Goal: Register for event/course

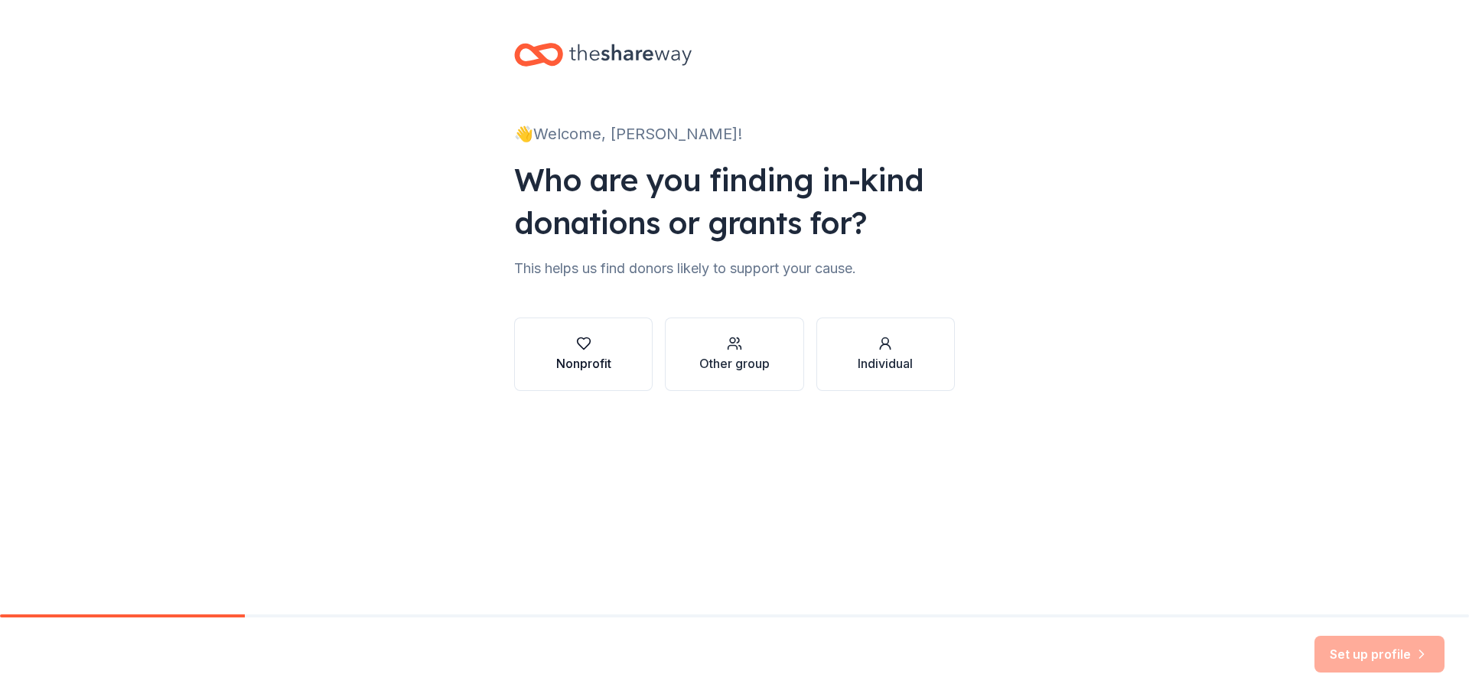
click at [611, 365] on button "Nonprofit" at bounding box center [583, 354] width 138 height 73
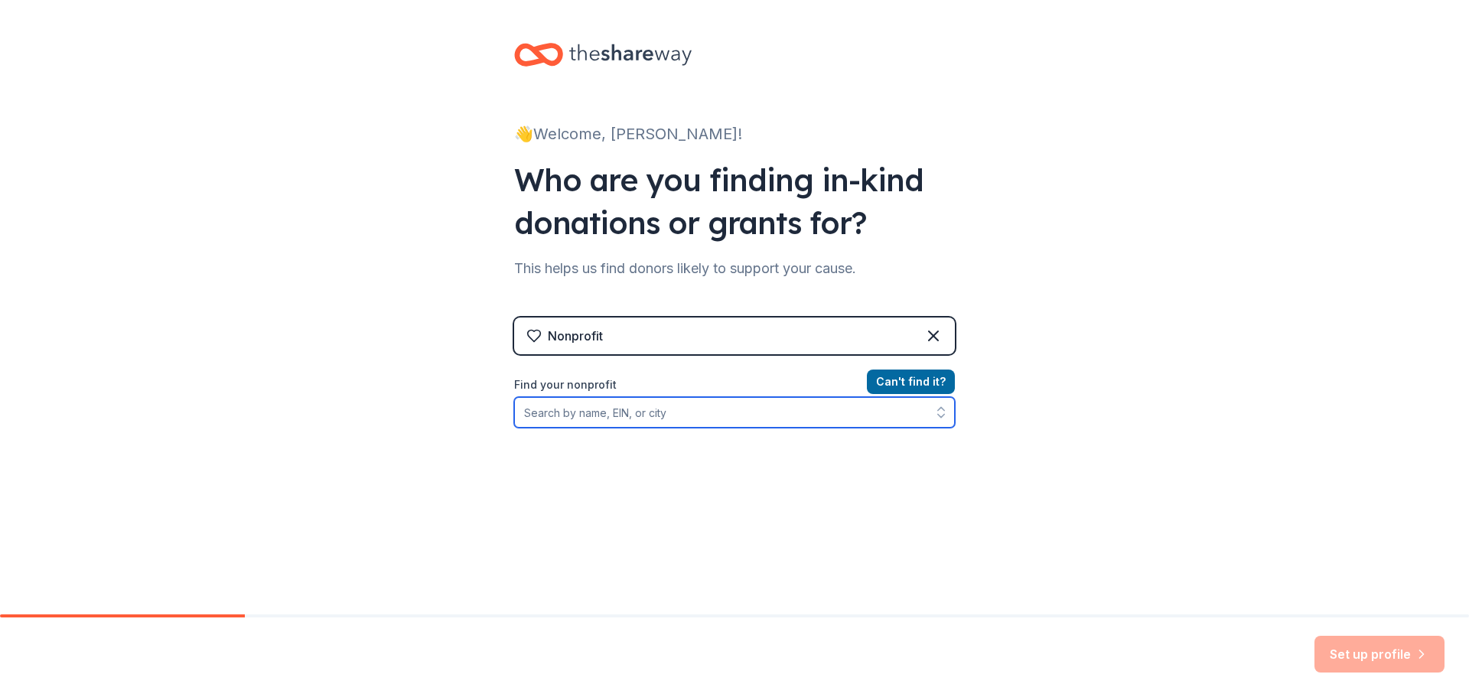
click at [669, 425] on input "Find your nonprofit" at bounding box center [734, 412] width 441 height 31
paste input "59-1795440"
type input "59-1795440"
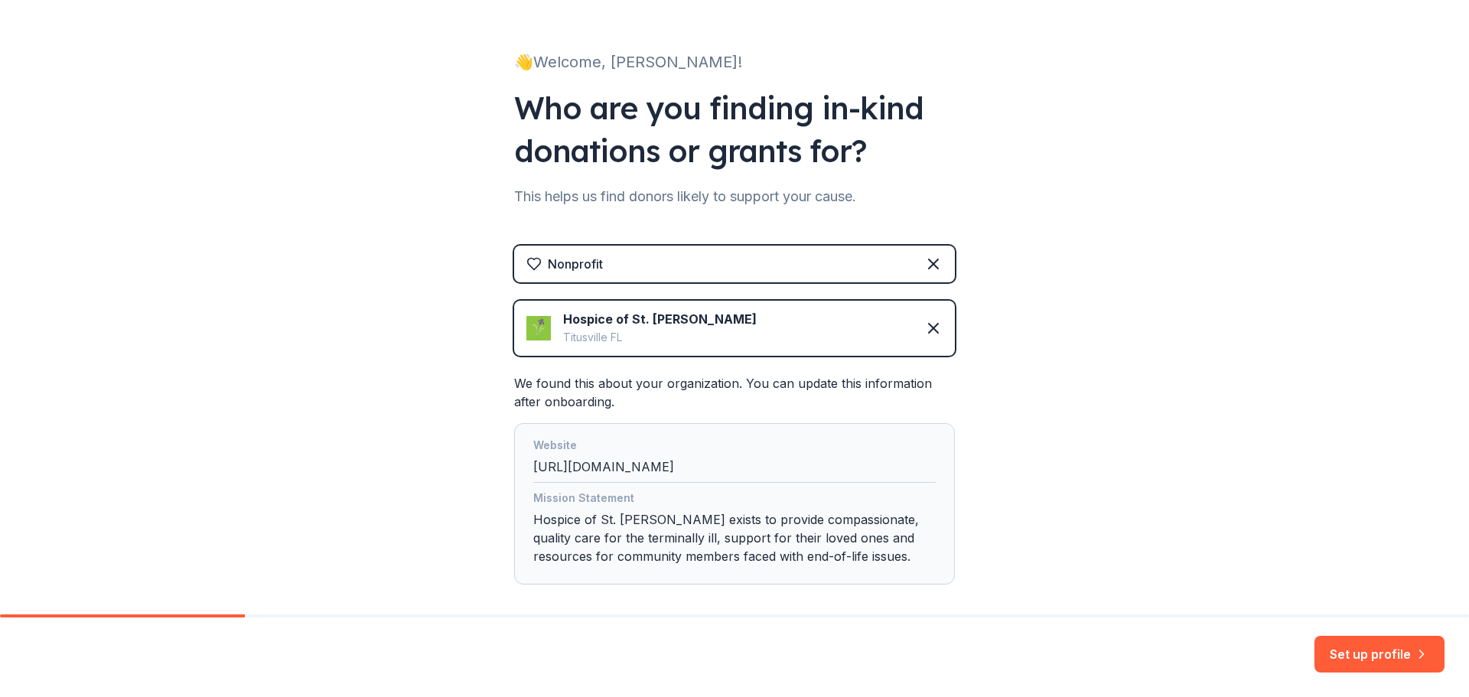
scroll to position [146, 0]
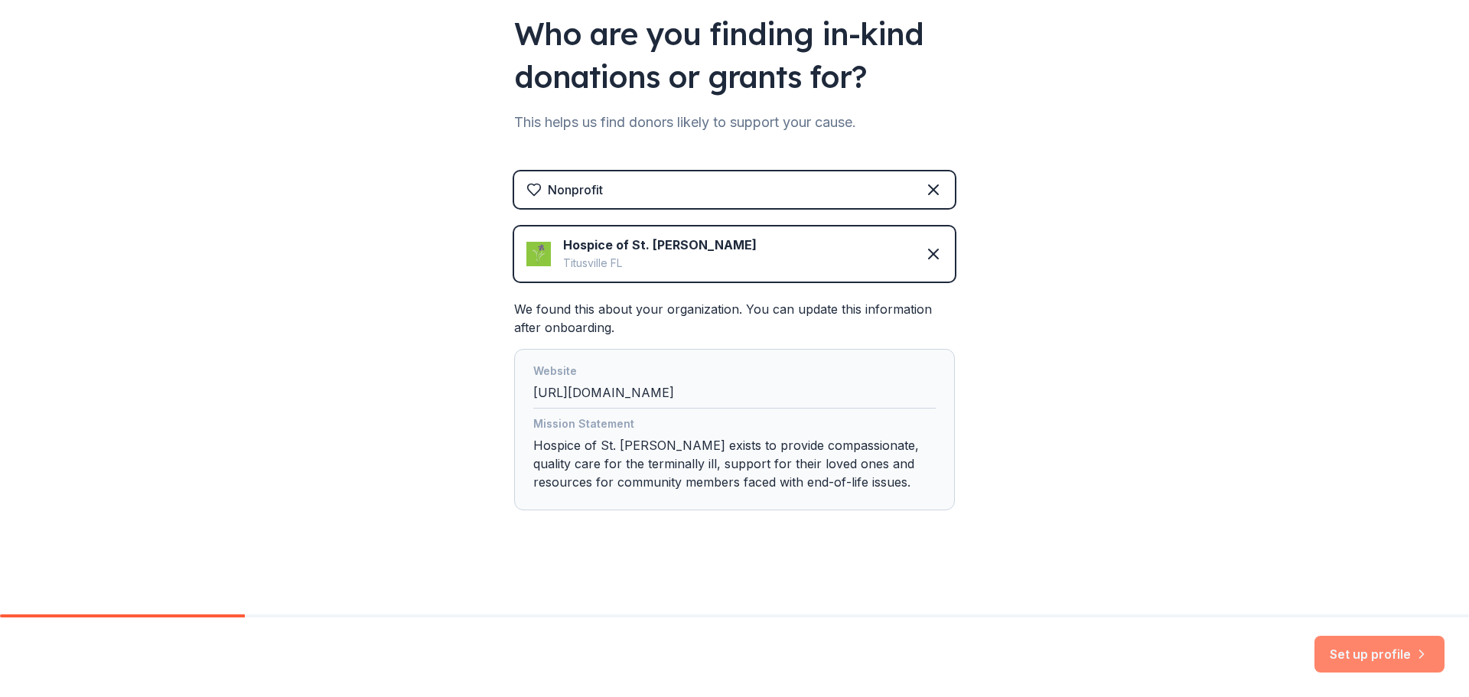
click at [1365, 664] on button "Set up profile" at bounding box center [1379, 654] width 130 height 37
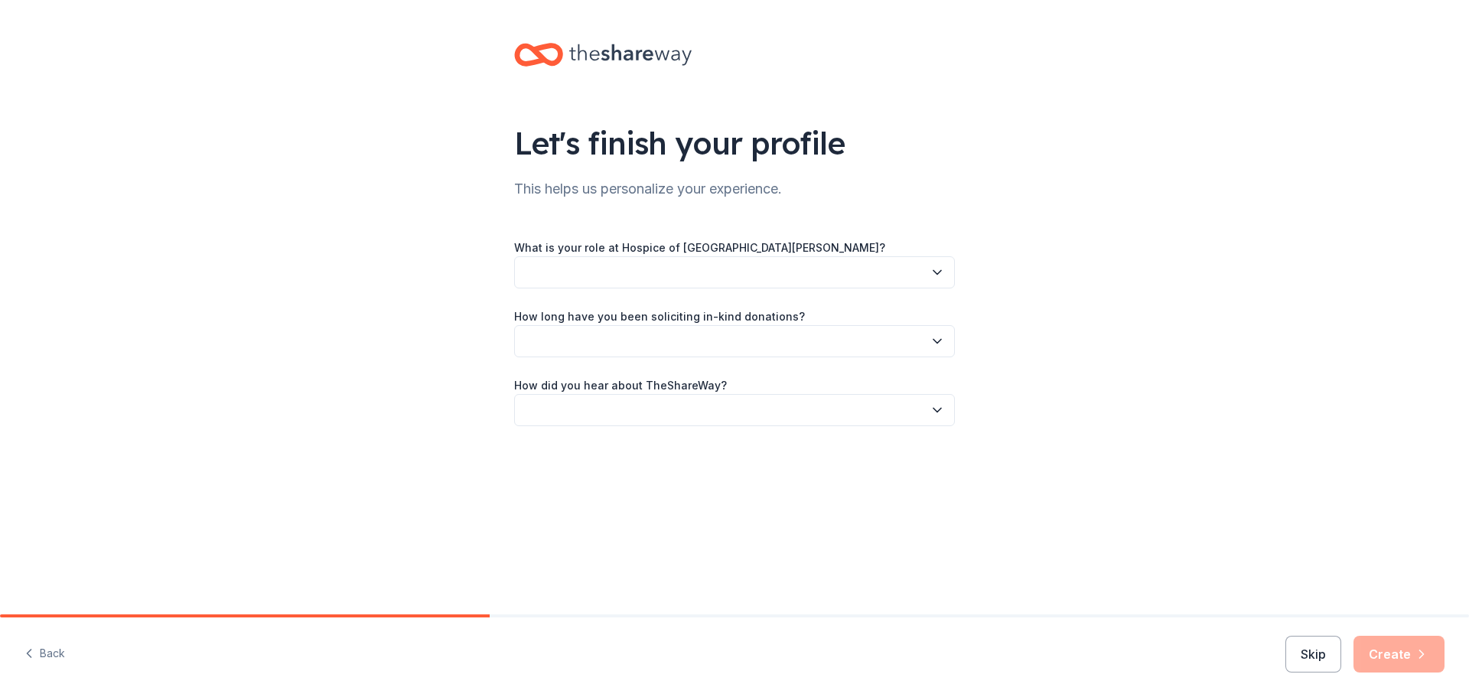
click at [744, 264] on button "button" at bounding box center [734, 272] width 441 height 32
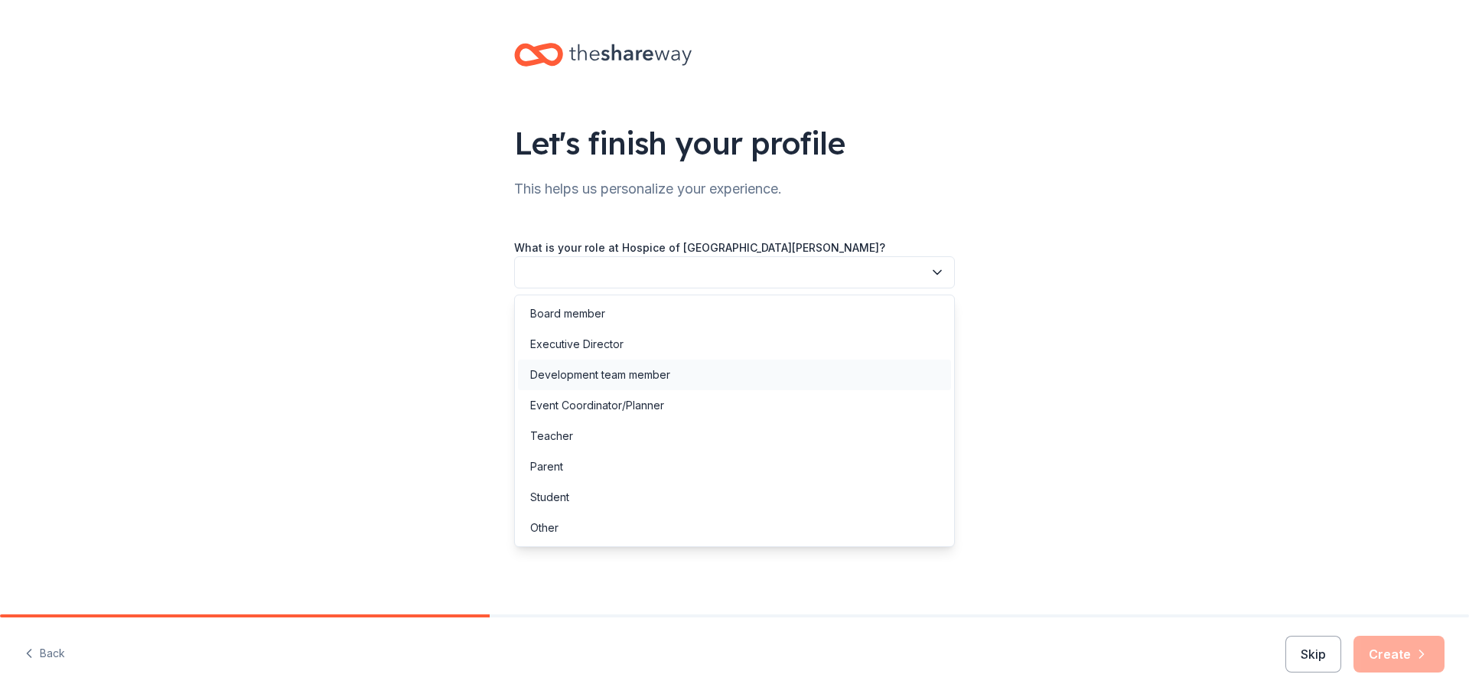
click at [540, 371] on div "Development team member" at bounding box center [600, 375] width 140 height 18
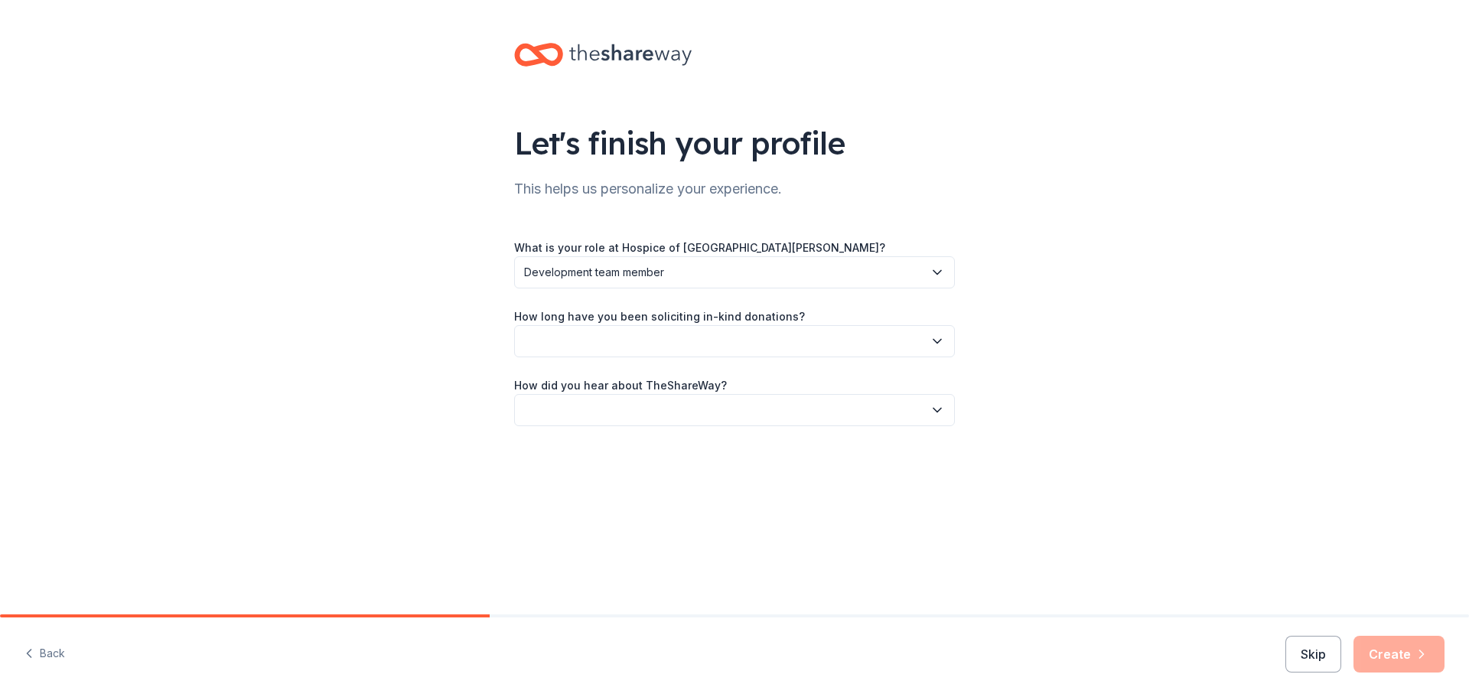
click at [604, 341] on button "button" at bounding box center [734, 341] width 441 height 32
click at [601, 478] on div "More than 5 years" at bounding box center [576, 474] width 92 height 18
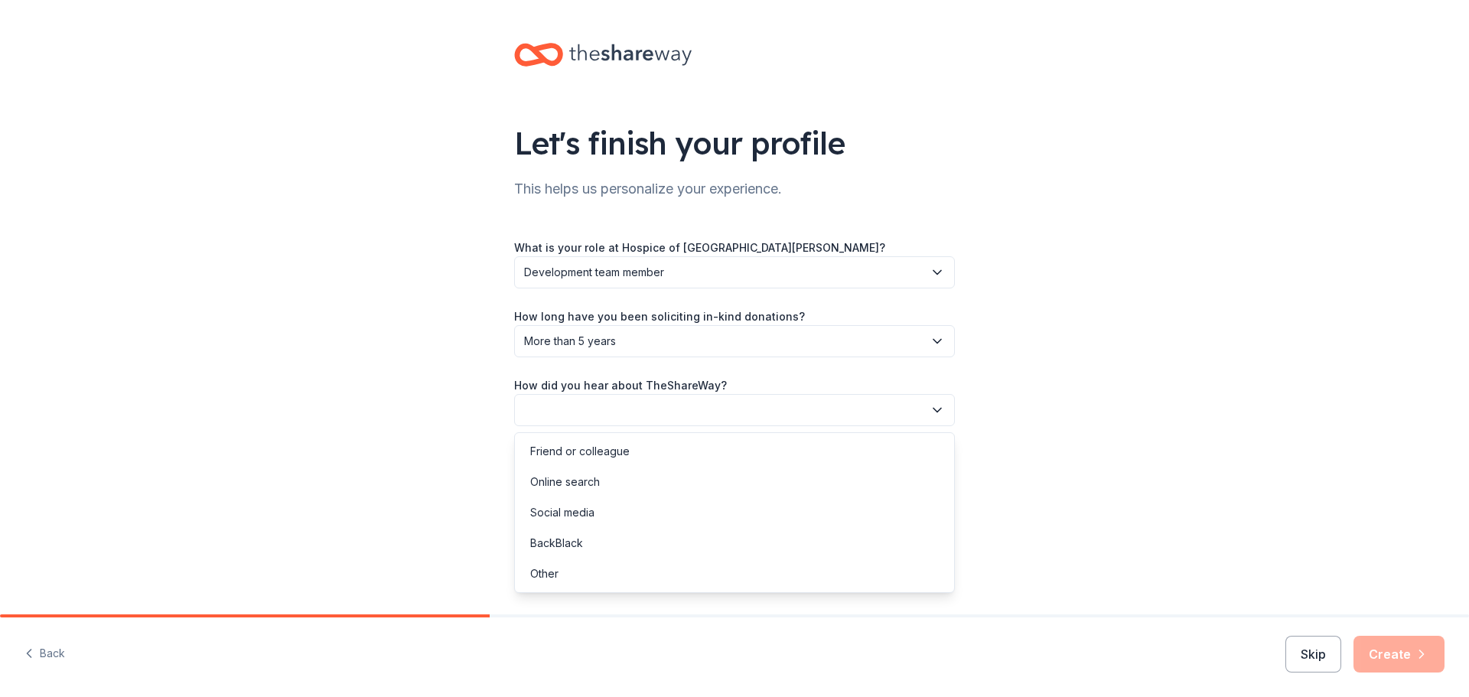
click at [793, 400] on button "button" at bounding box center [734, 410] width 441 height 32
click at [609, 448] on div "Friend or colleague" at bounding box center [579, 451] width 99 height 18
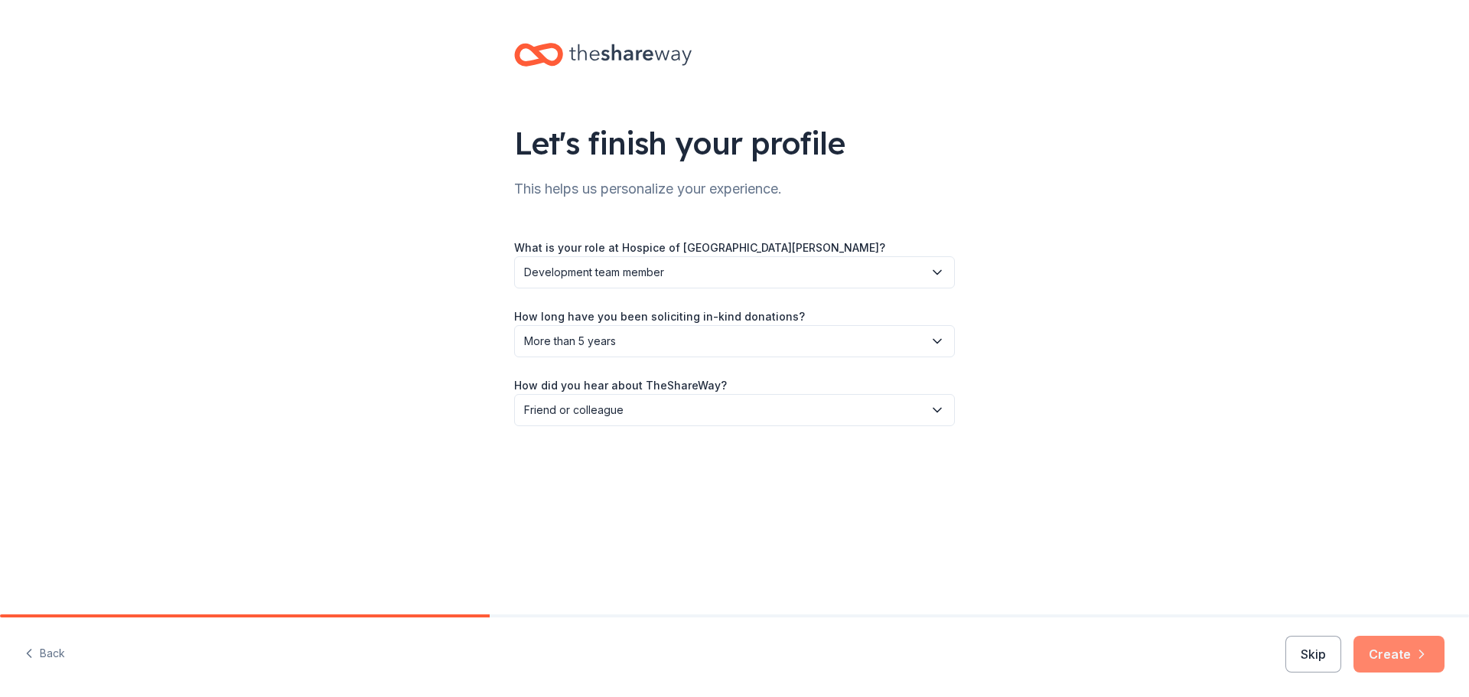
click at [1412, 660] on button "Create" at bounding box center [1399, 654] width 91 height 37
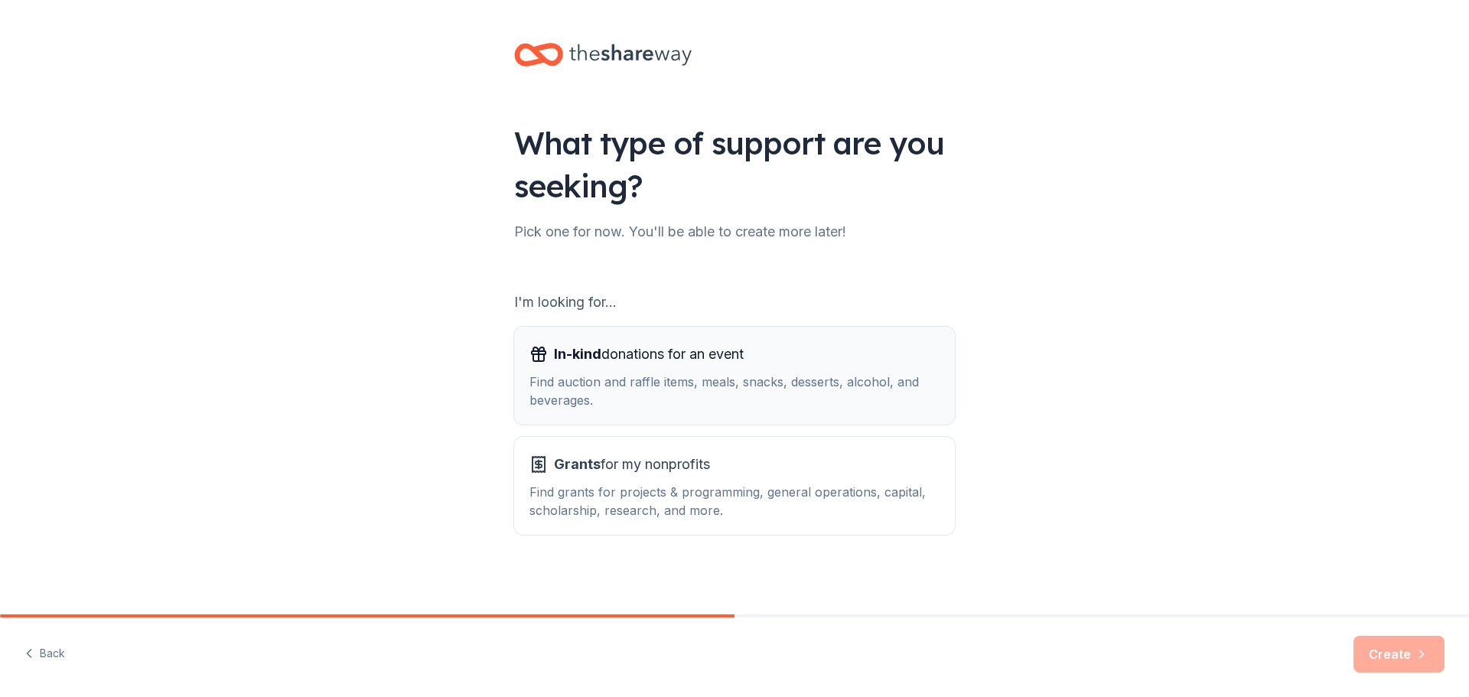
click at [565, 369] on div "In-kind donations for an event Find auction and raffle items, meals, snacks, de…" at bounding box center [734, 375] width 410 height 67
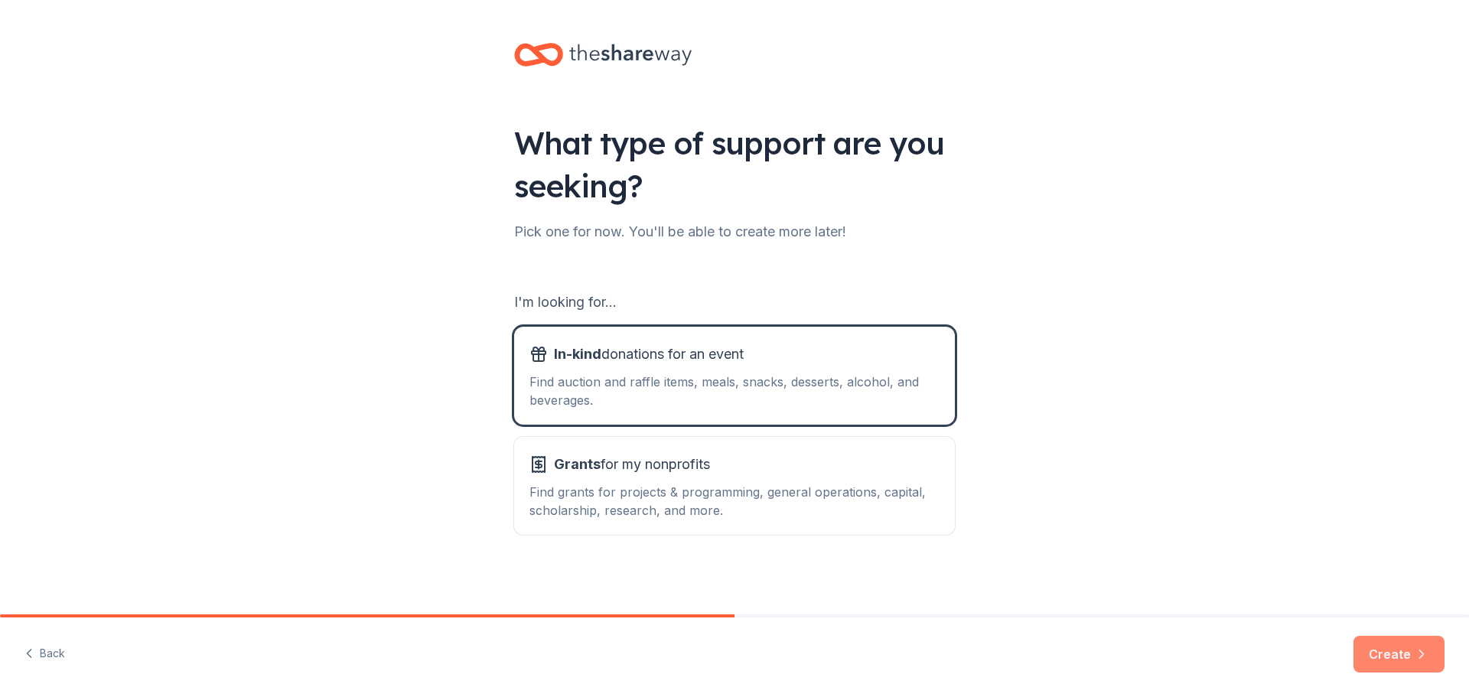
click at [1382, 656] on button "Create" at bounding box center [1399, 654] width 91 height 37
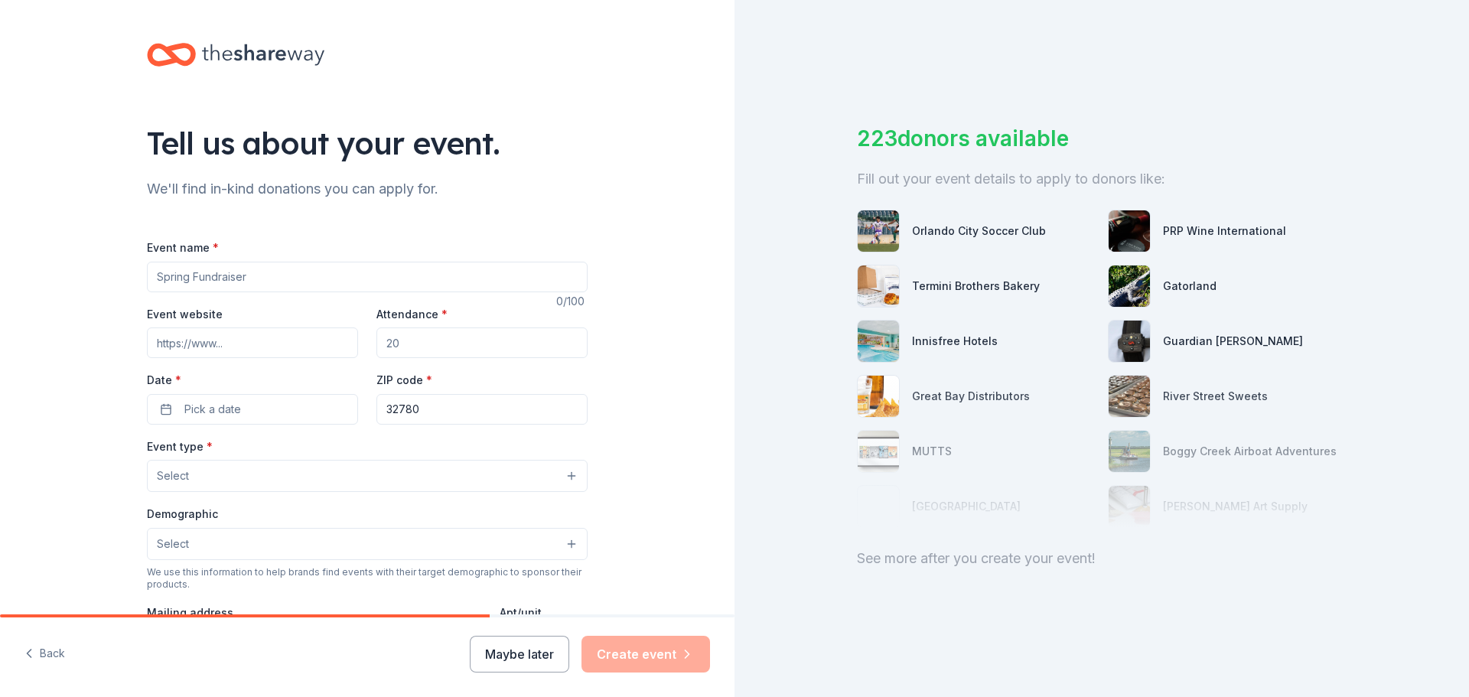
click at [507, 275] on input "Event name *" at bounding box center [367, 277] width 441 height 31
type input "We Honor Veterans Program DASH 5k"
click at [213, 339] on input "Event website" at bounding box center [252, 342] width 211 height 31
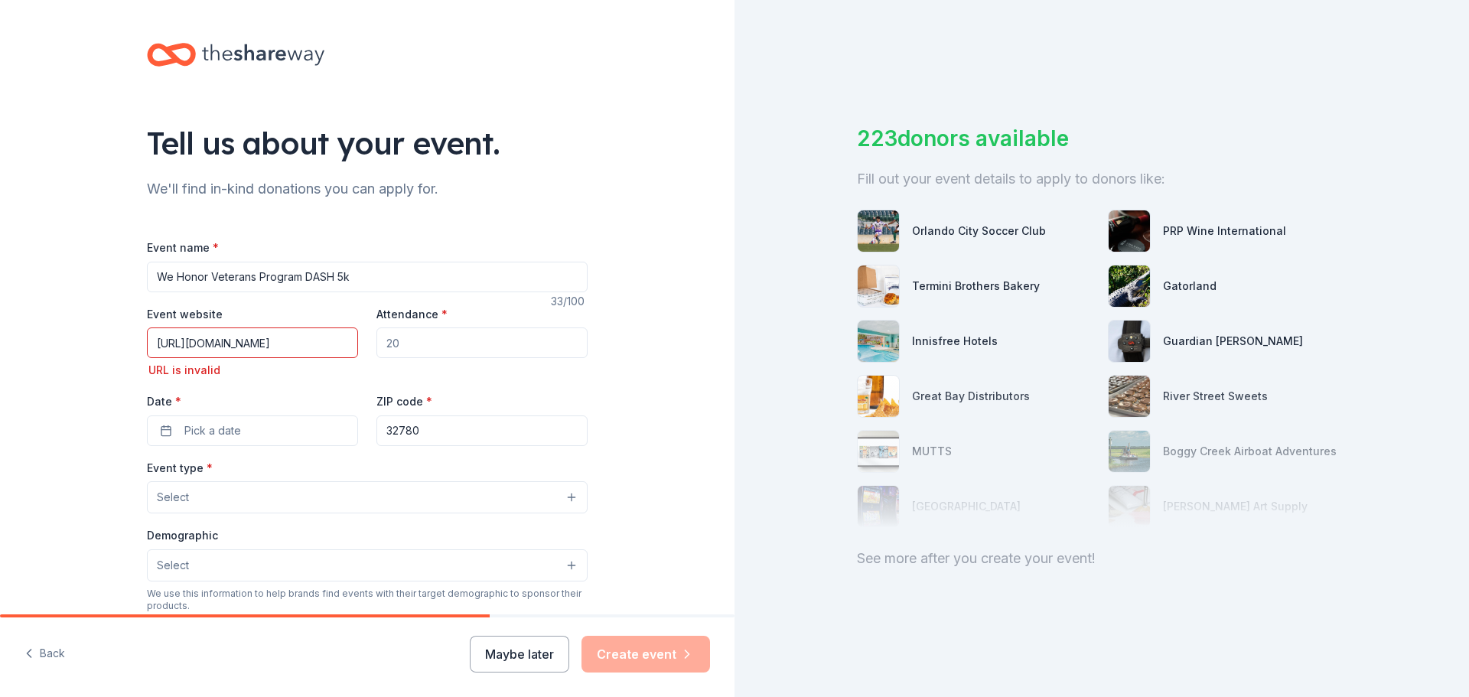
type input "https://ReflectionsLSC.org/DASHinlife"
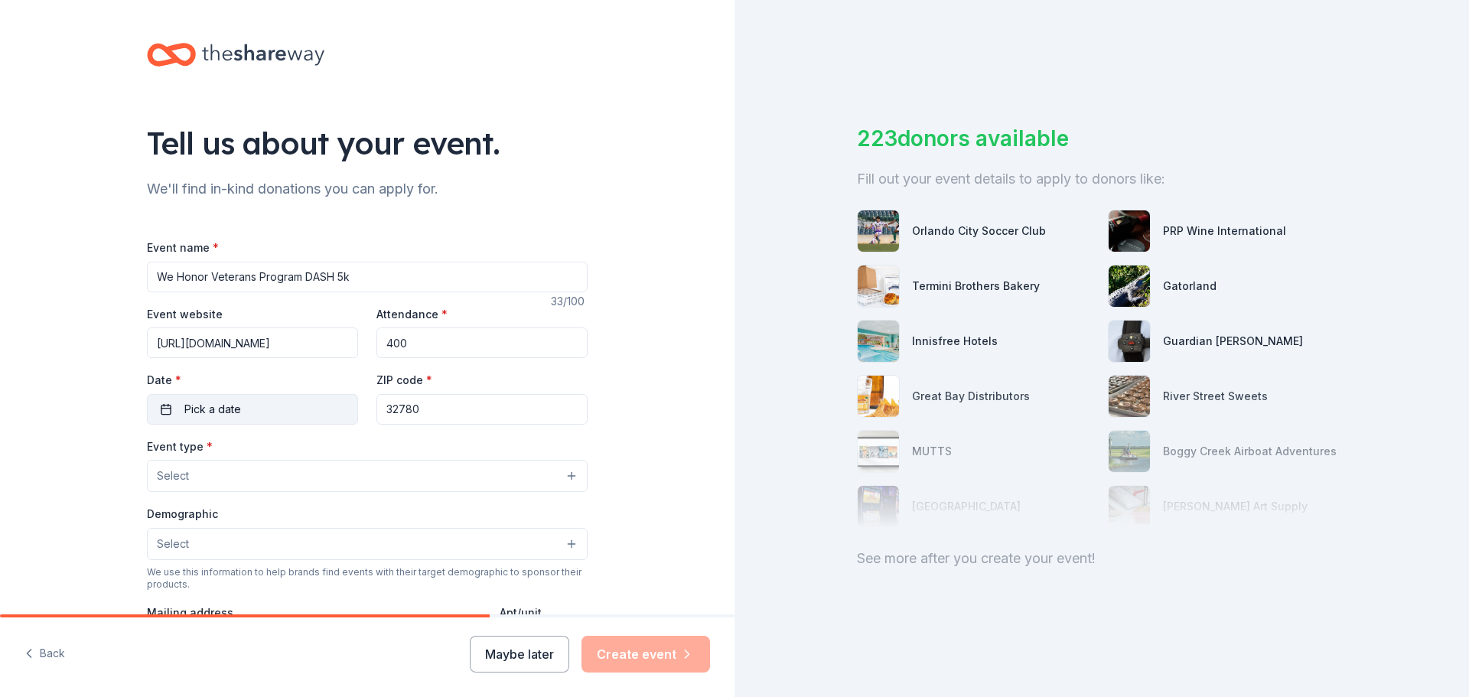
type input "400"
click at [159, 416] on button "Pick a date" at bounding box center [252, 409] width 211 height 31
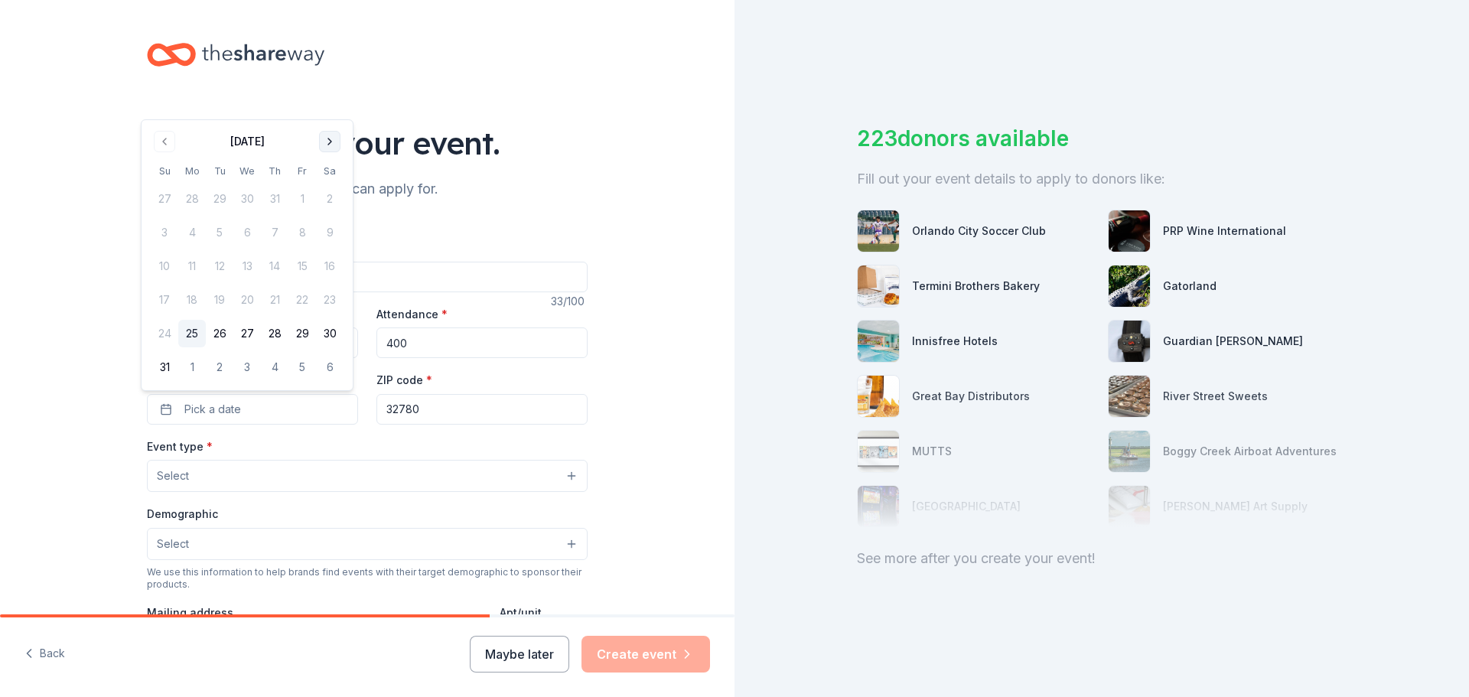
click at [333, 138] on button "Go to next month" at bounding box center [329, 141] width 21 height 21
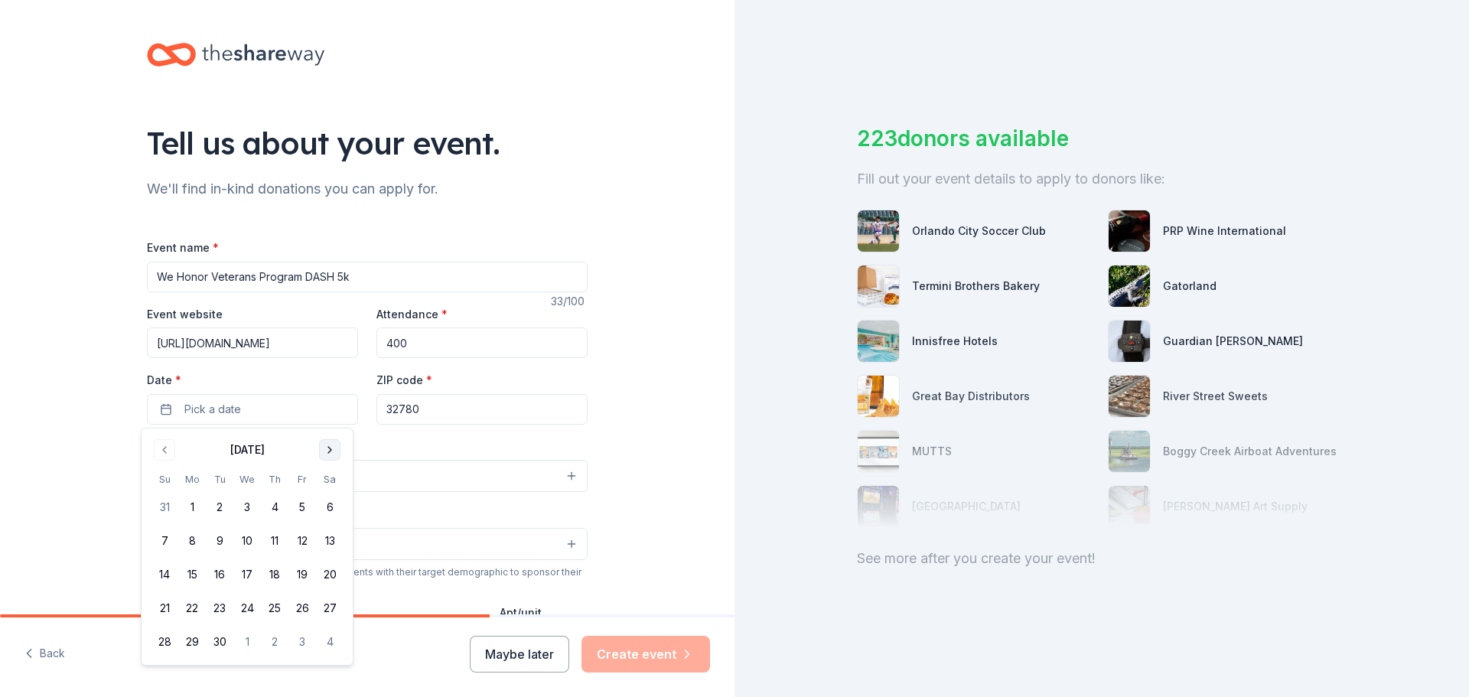
click at [326, 452] on button "Go to next month" at bounding box center [329, 449] width 21 height 21
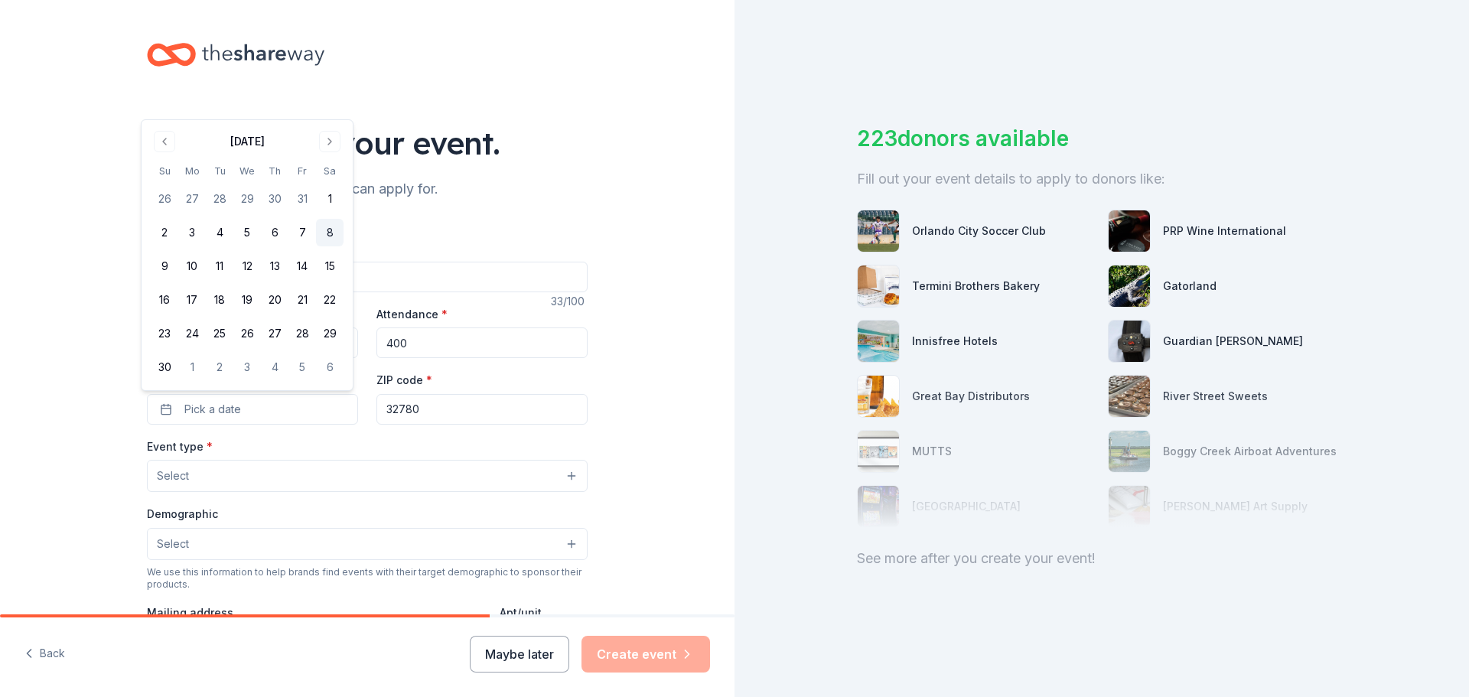
click at [330, 239] on button "8" at bounding box center [330, 233] width 28 height 28
click at [441, 411] on input "32780" at bounding box center [481, 409] width 211 height 31
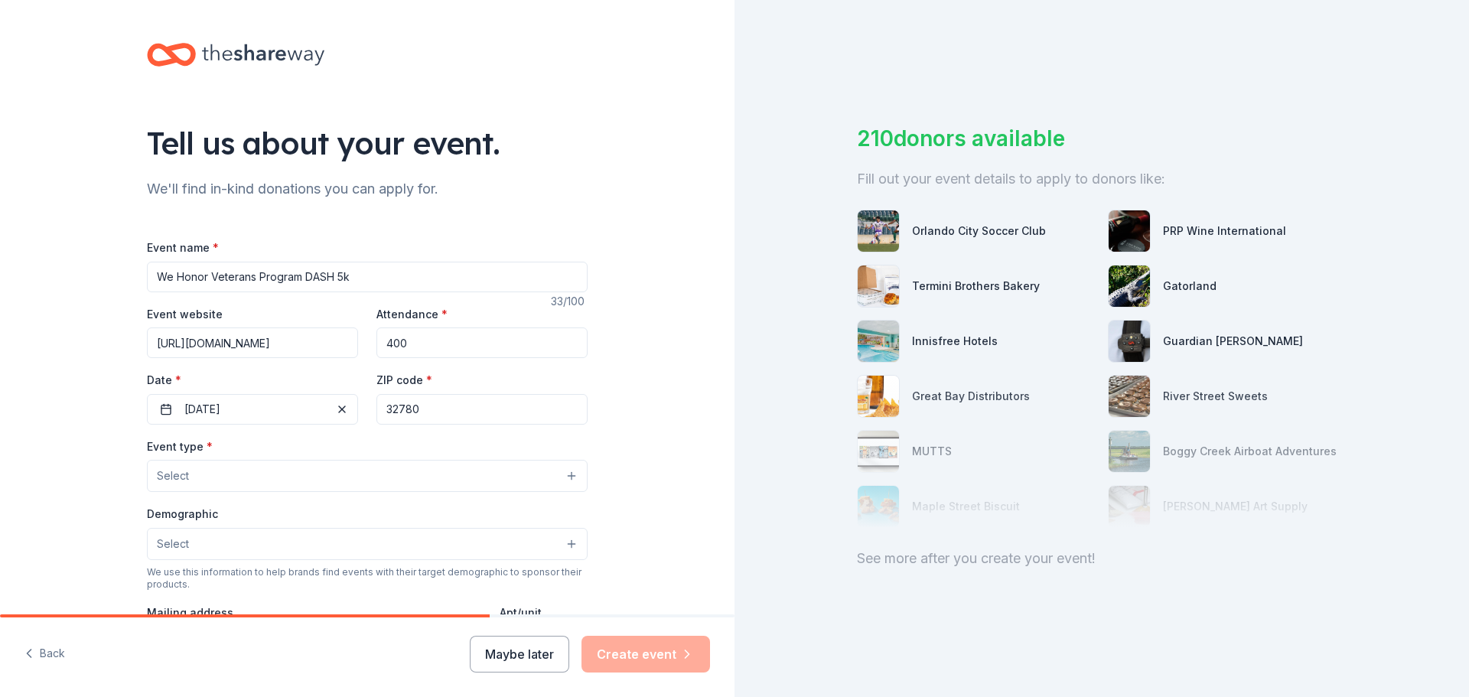
drag, startPoint x: 440, startPoint y: 412, endPoint x: 362, endPoint y: 412, distance: 78.0
click at [362, 412] on div "Event website https://ReflectionsLSC.org/DASHinlife Attendance * 400 Date * 11/…" at bounding box center [367, 365] width 441 height 120
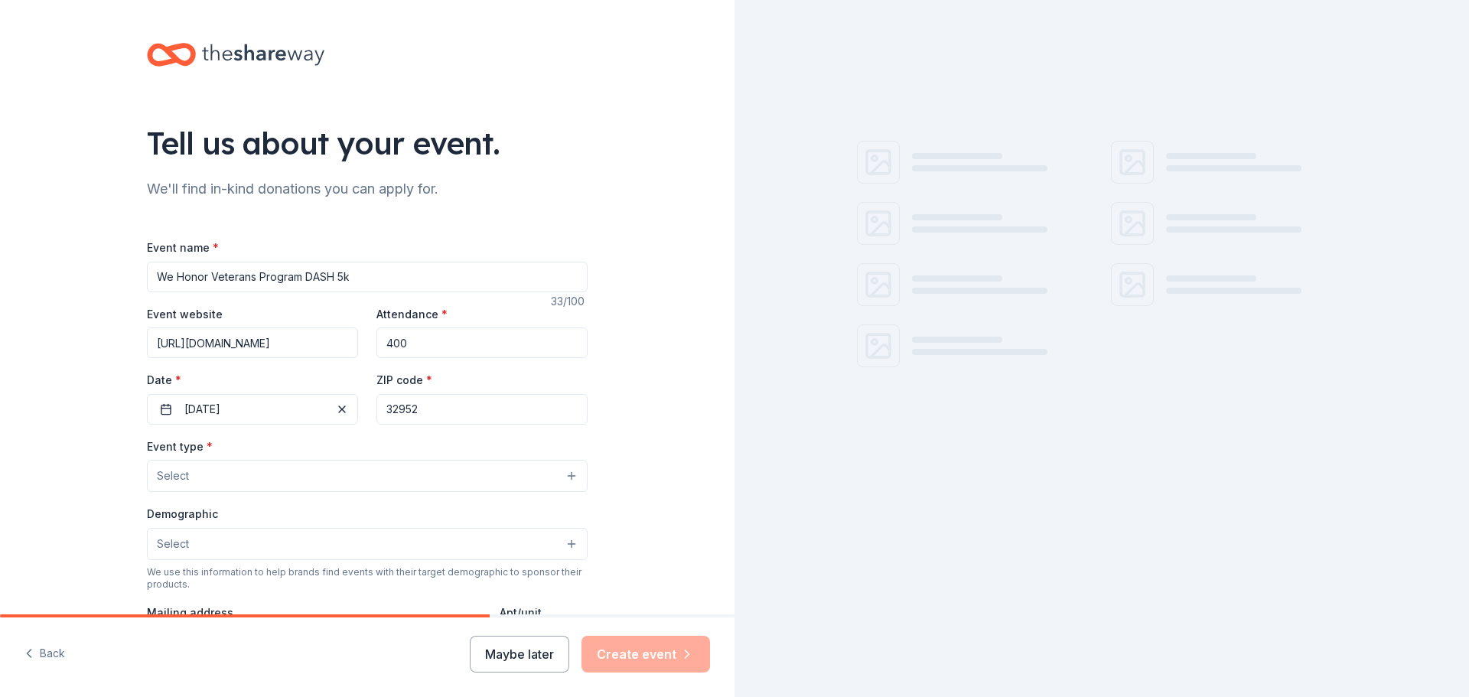
type input "32952"
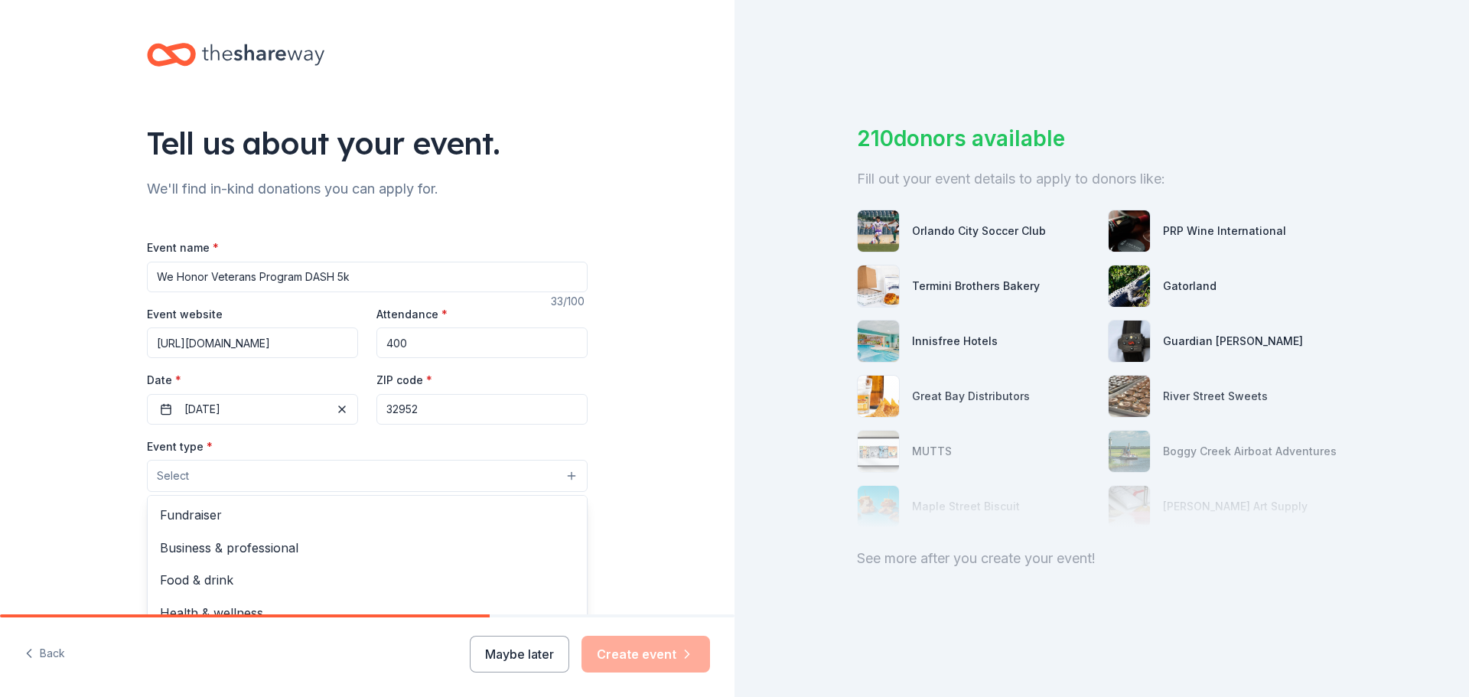
click at [368, 484] on button "Select" at bounding box center [367, 476] width 441 height 32
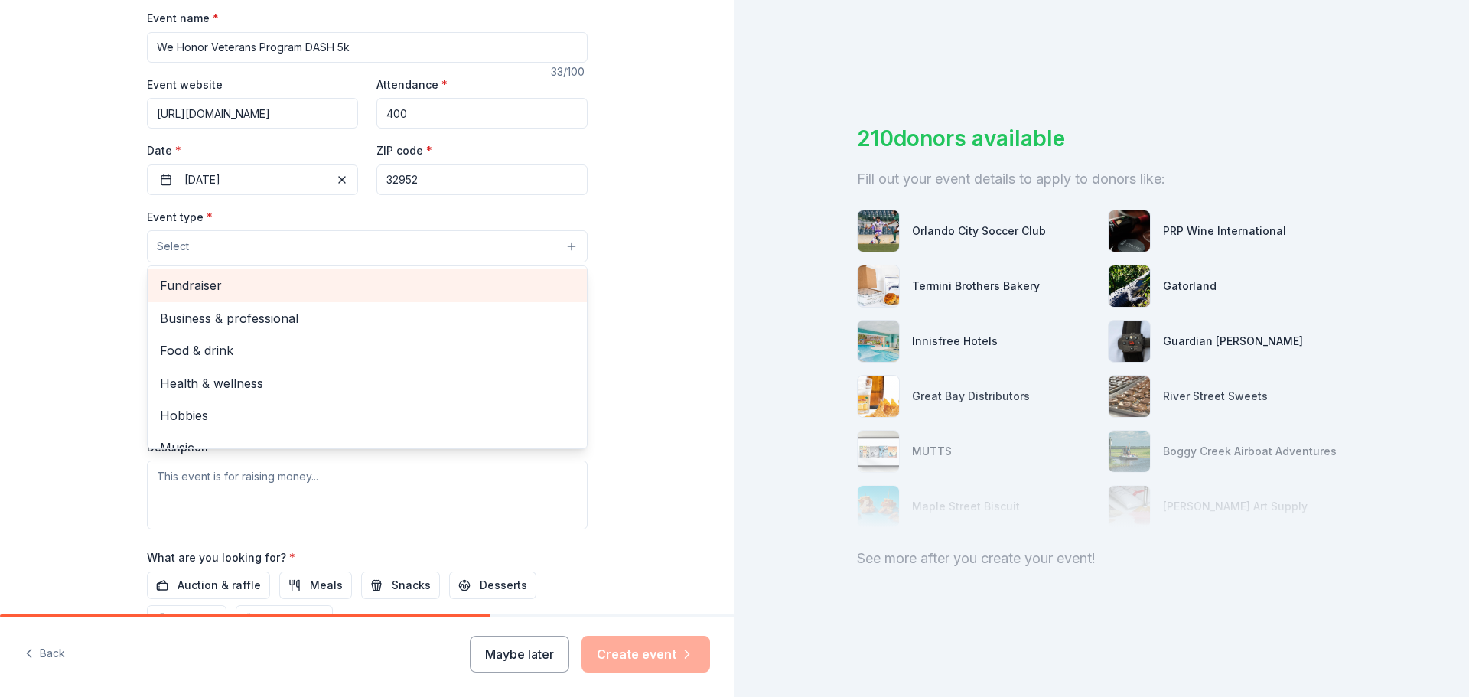
click at [175, 281] on span "Fundraiser" at bounding box center [367, 285] width 415 height 20
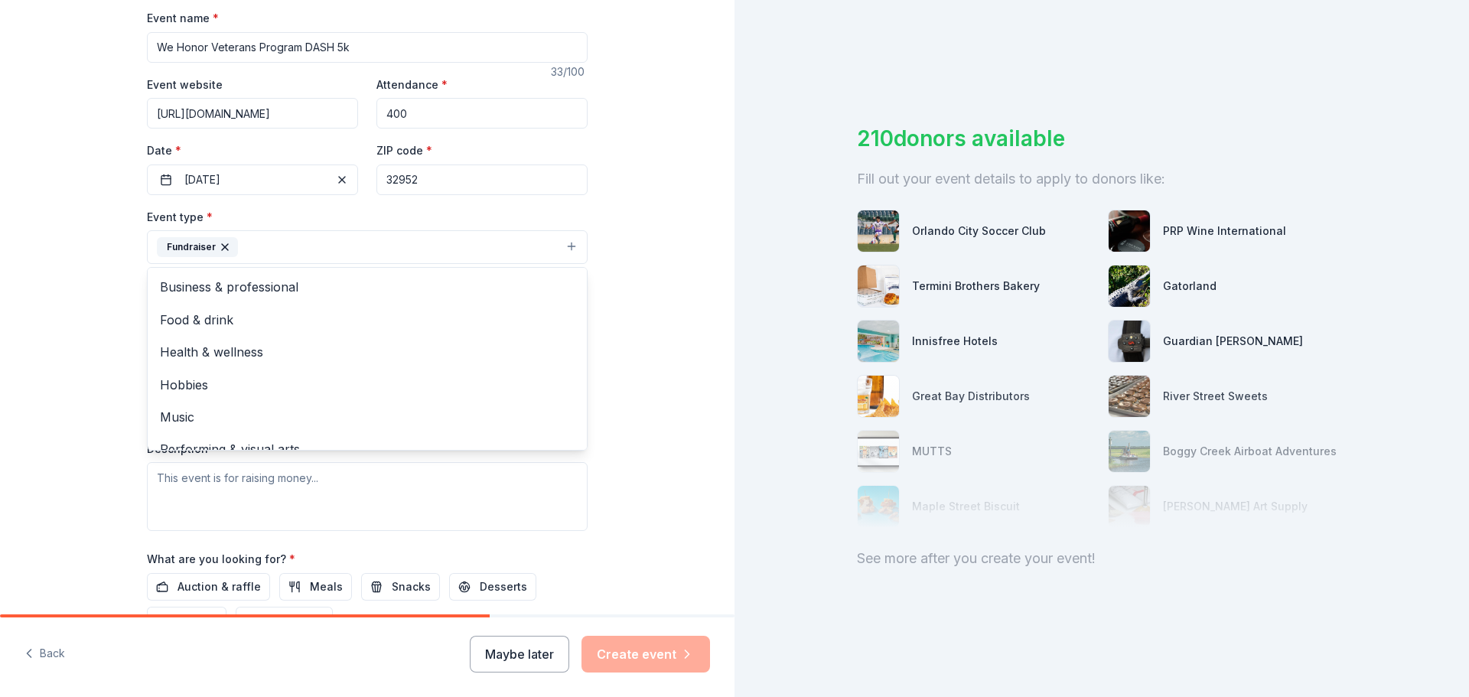
click at [668, 488] on div "Tell us about your event. We'll find in-kind donations you can apply for. Event…" at bounding box center [367, 280] width 735 height 1020
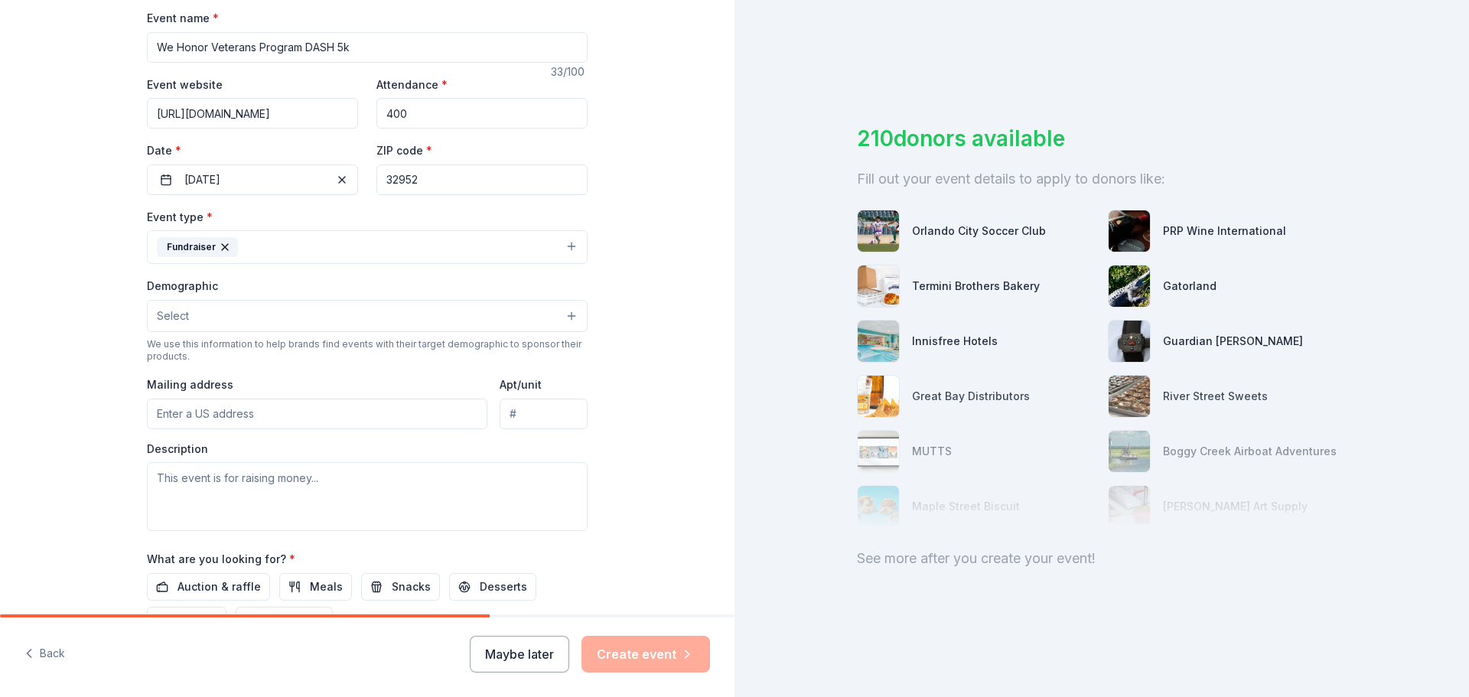
click at [319, 315] on button "Select" at bounding box center [367, 316] width 441 height 32
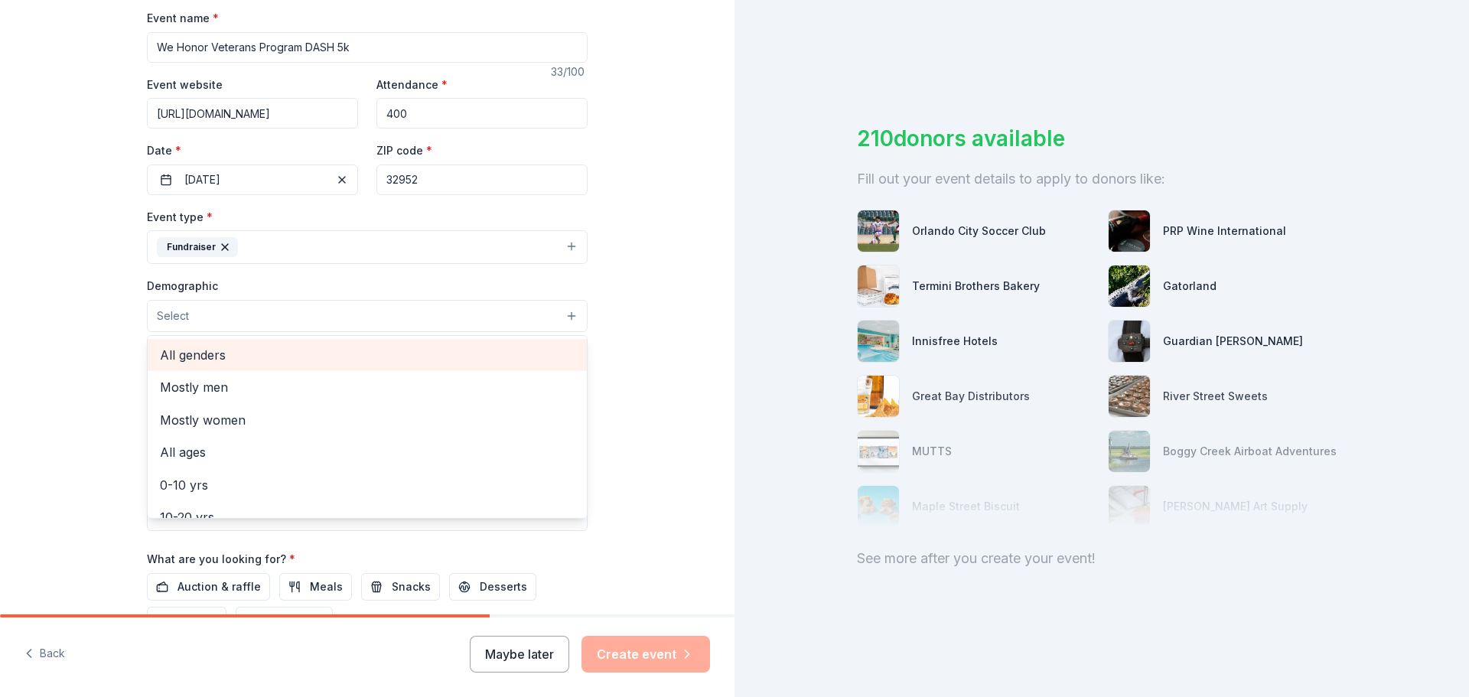
click at [197, 349] on span "All genders" at bounding box center [367, 355] width 415 height 20
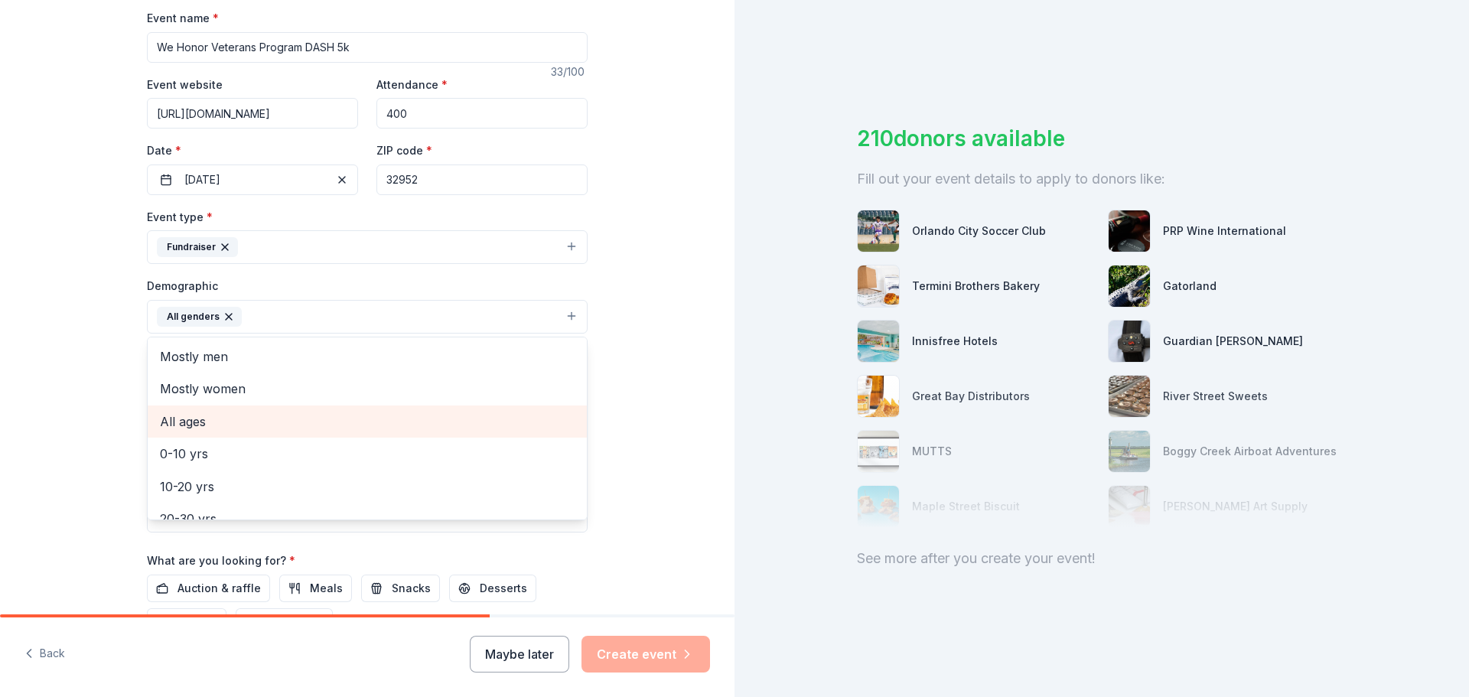
click at [175, 427] on span "All ages" at bounding box center [367, 422] width 415 height 20
click at [624, 376] on div "Tell us about your event. We'll find in-kind donations you can apply for. Event…" at bounding box center [367, 280] width 735 height 1021
click at [376, 308] on button "All genders All ages" at bounding box center [367, 317] width 441 height 34
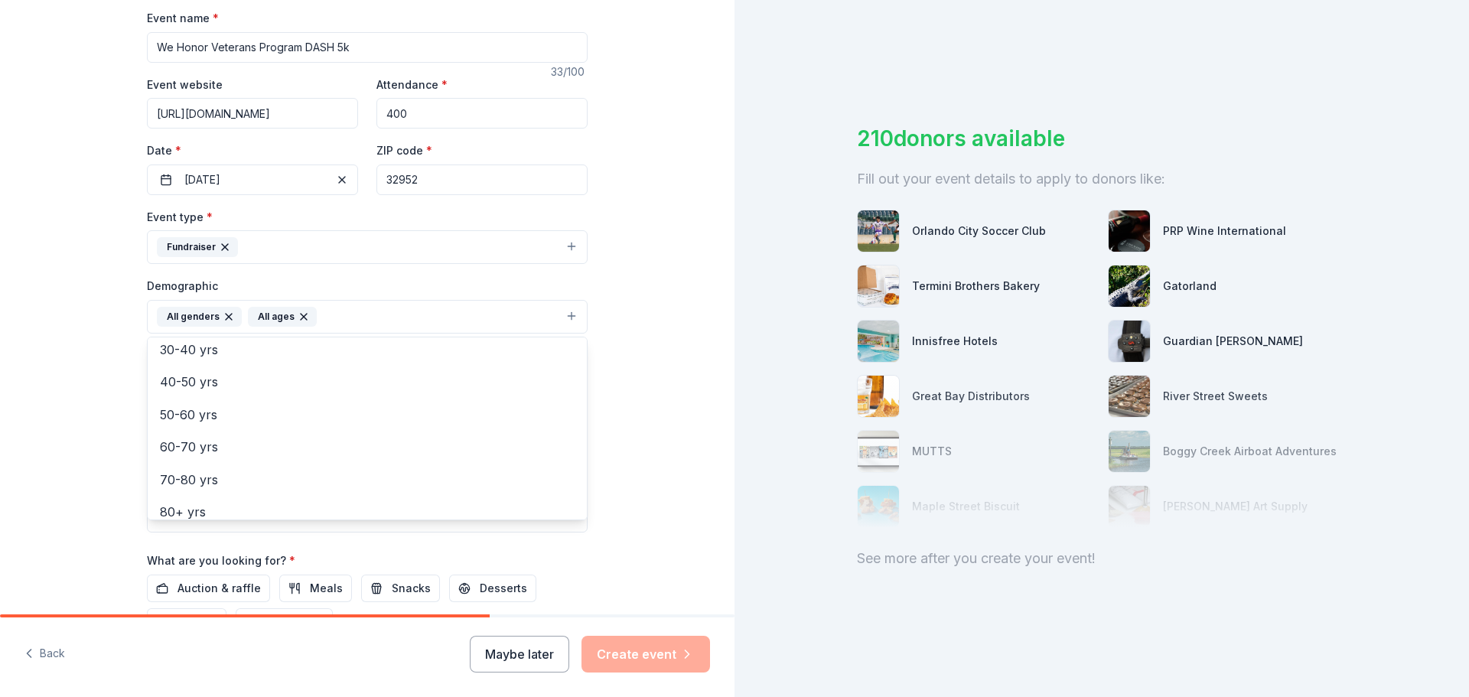
scroll to position [181, 0]
click at [675, 394] on div "Tell us about your event. We'll find in-kind donations you can apply for. Event…" at bounding box center [367, 280] width 735 height 1021
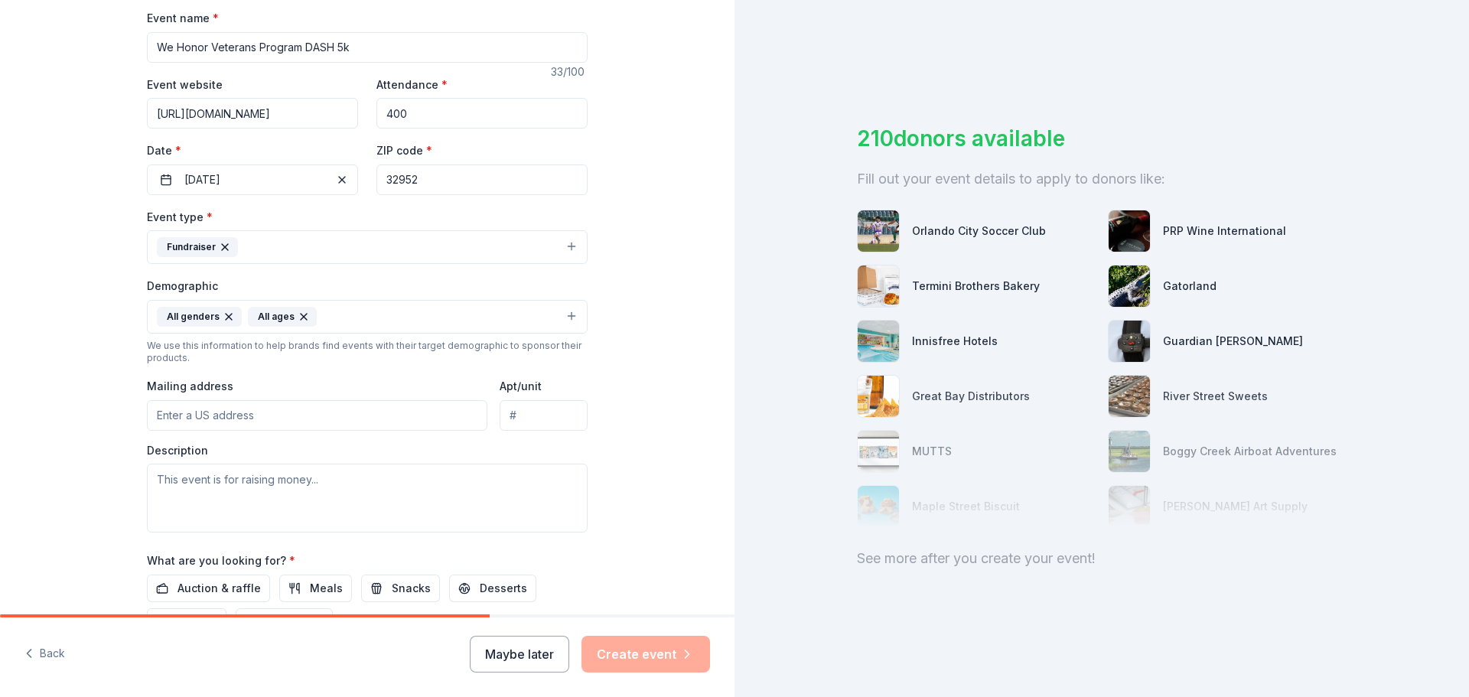
click at [371, 419] on input "Mailing address" at bounding box center [317, 415] width 340 height 31
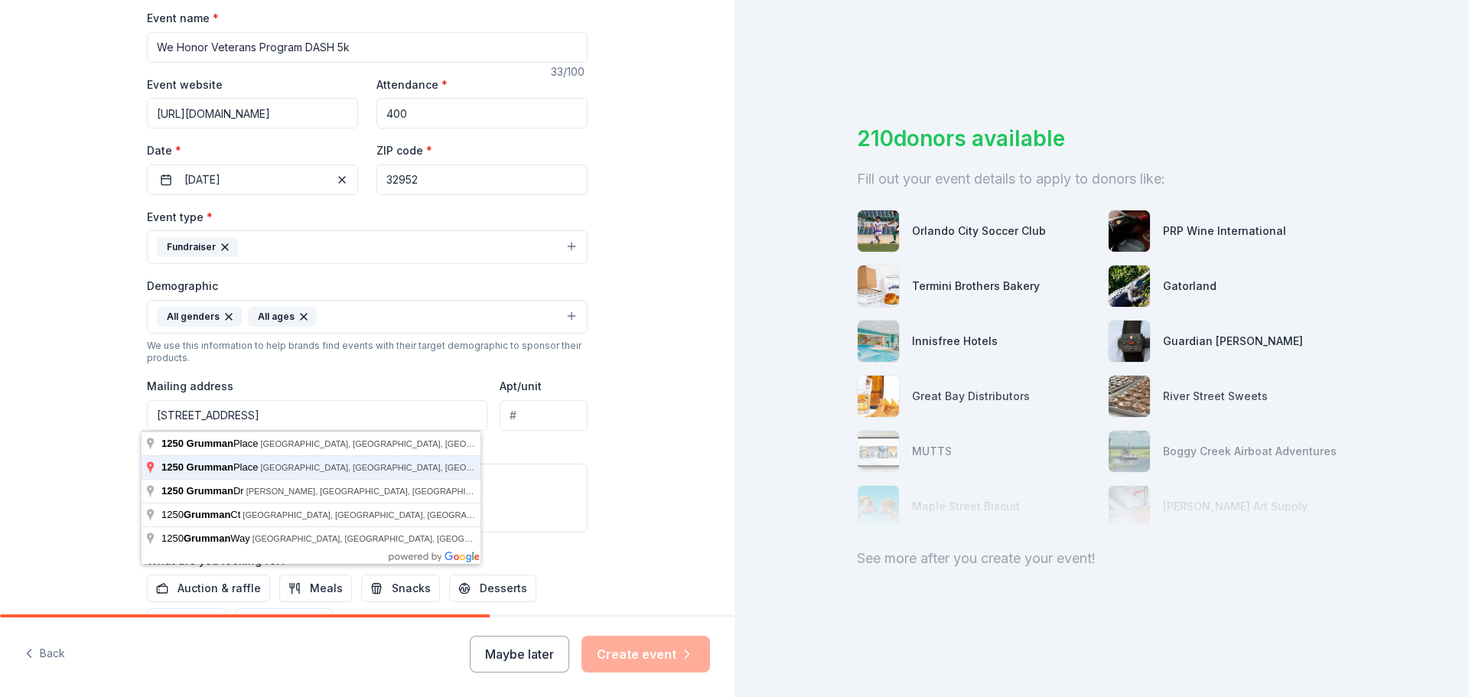
type input "1250 Grumman Place, Titusville, FL, 32780"
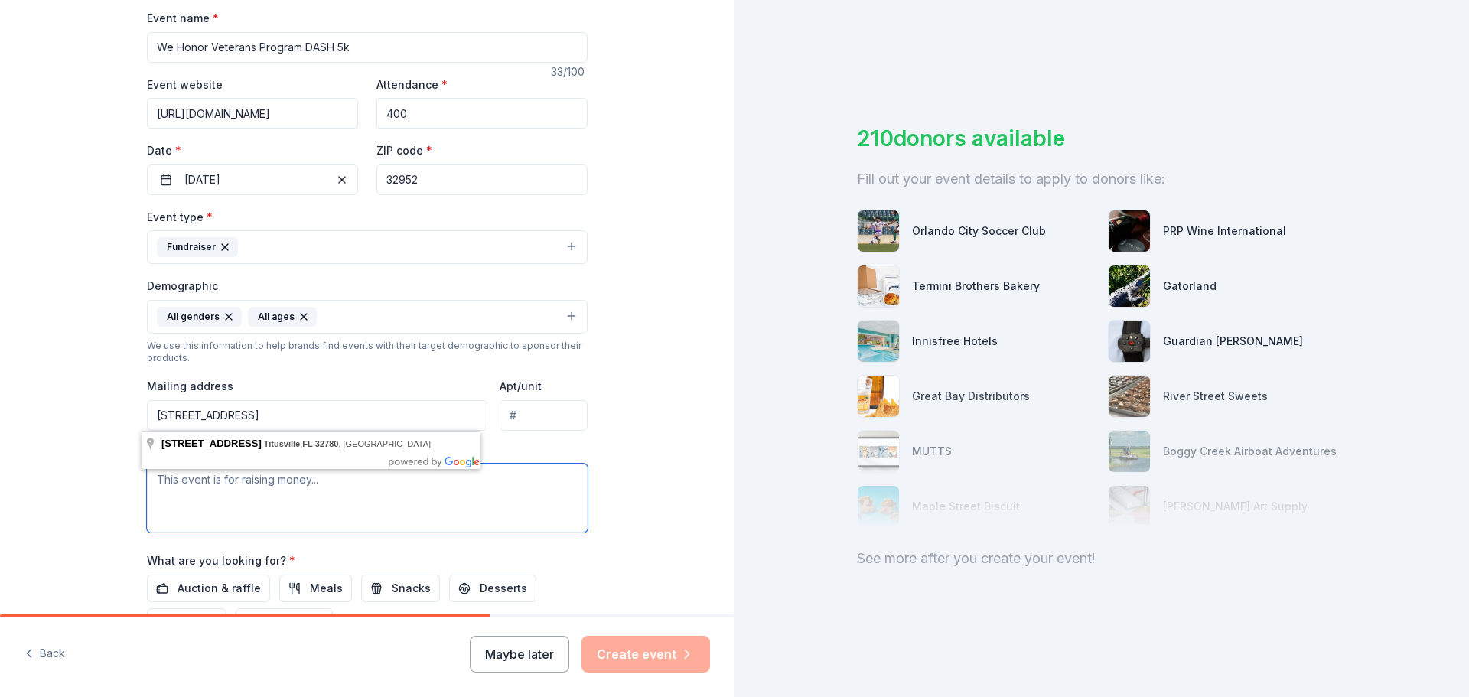
click at [276, 500] on textarea at bounding box center [367, 498] width 441 height 69
paste textarea "On November 8, 2025 we will be hosting the 4th annual DASH in Life 5k run/walk/…"
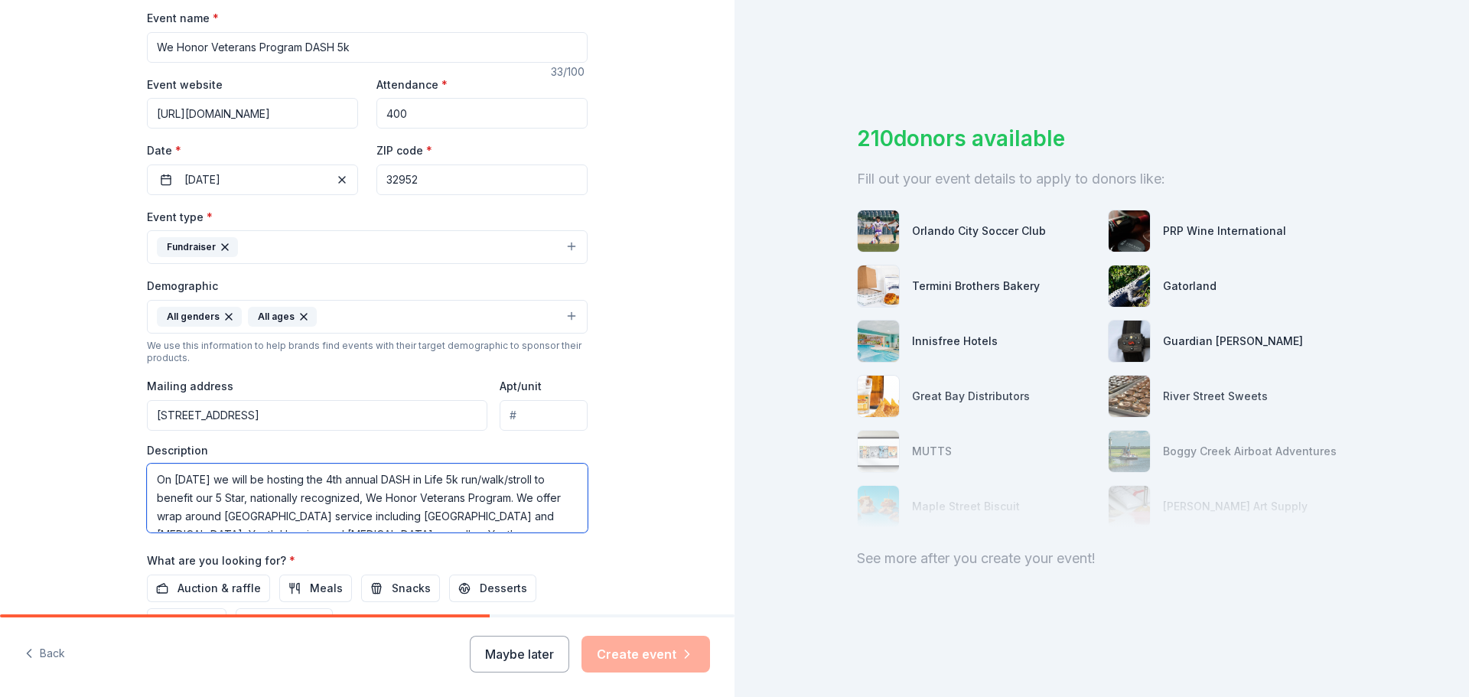
scroll to position [120, 0]
type textarea "On November 8, 2025 we will be hosting the 4th annual DASH in Life 5k run/walk/…"
click at [648, 550] on div "Tell us about your event. We'll find in-kind donations you can apply for. Event…" at bounding box center [367, 280] width 735 height 1021
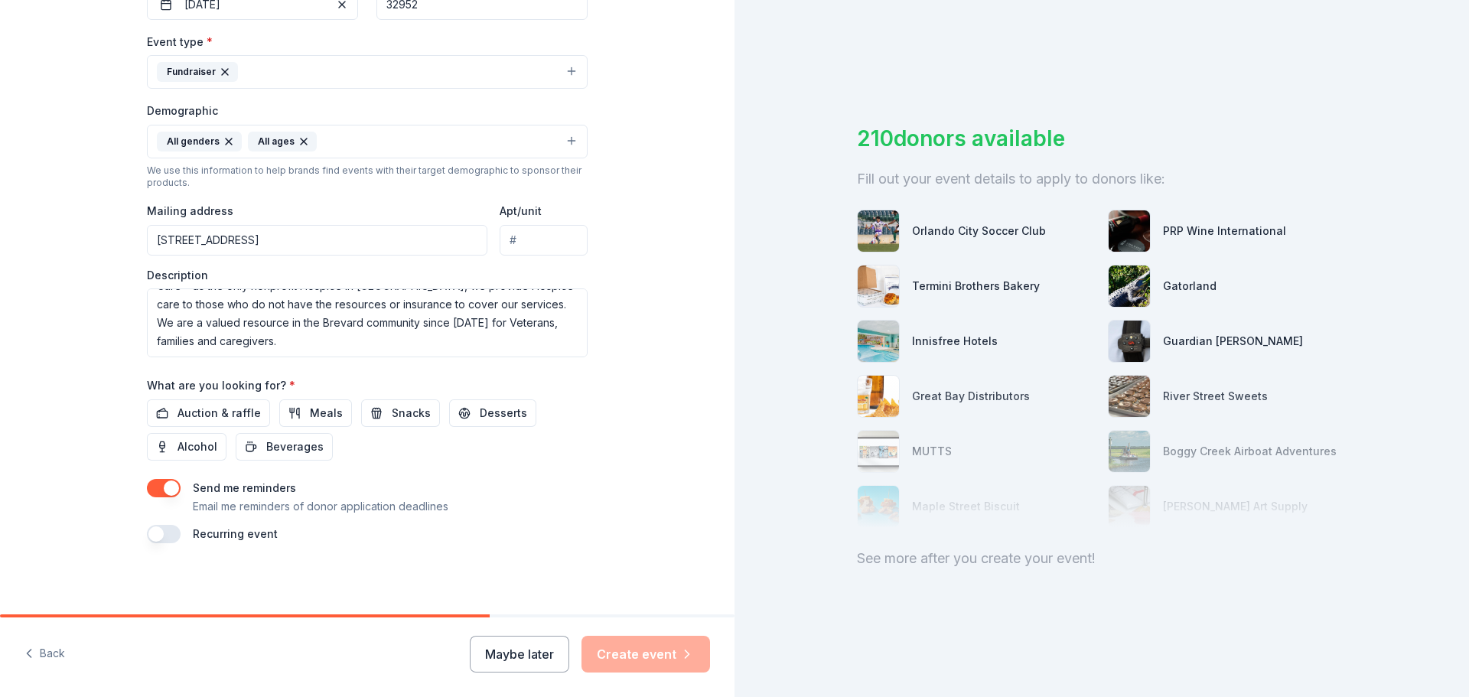
scroll to position [407, 0]
click at [213, 404] on span "Auction & raffle" at bounding box center [219, 411] width 83 height 18
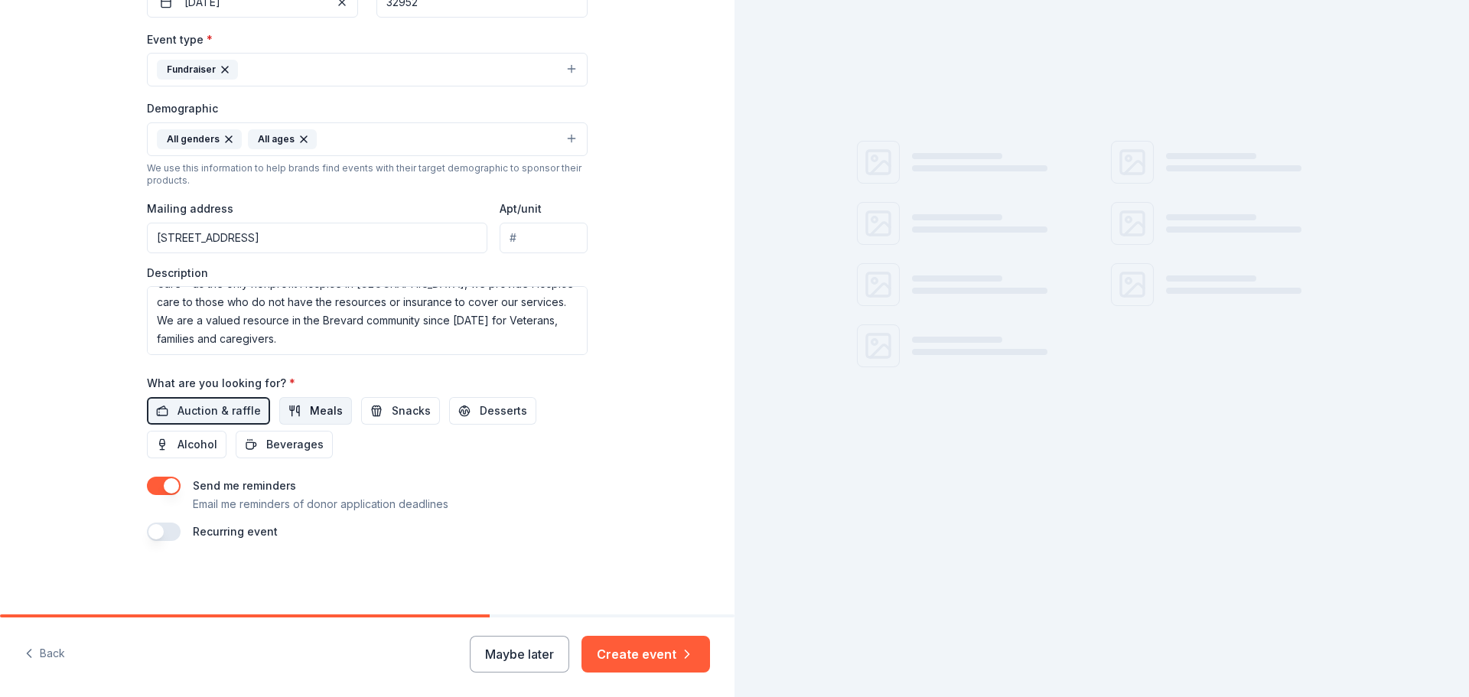
click at [310, 409] on span "Meals" at bounding box center [326, 411] width 33 height 18
click at [395, 410] on span "Snacks" at bounding box center [411, 411] width 39 height 18
click at [490, 412] on span "Desserts" at bounding box center [503, 411] width 47 height 18
click at [281, 438] on span "Beverages" at bounding box center [294, 444] width 57 height 18
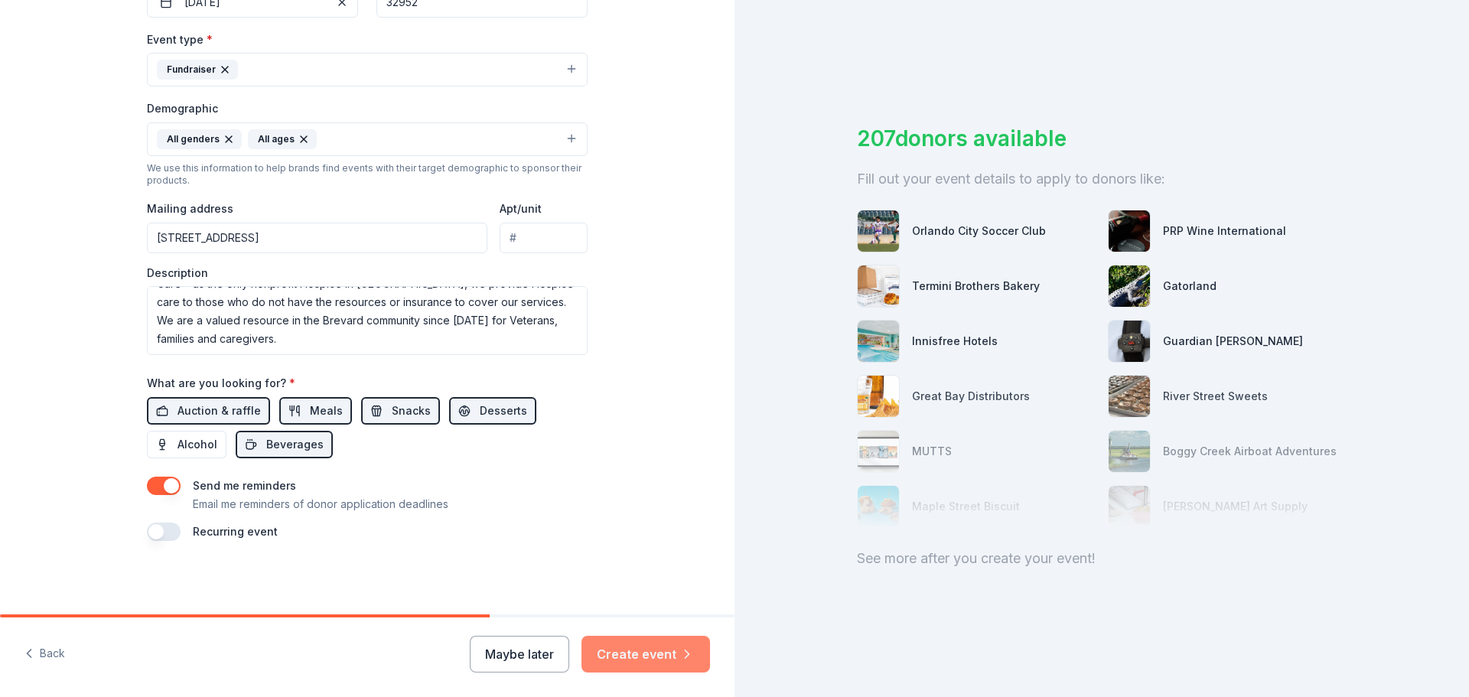
click at [640, 656] on button "Create event" at bounding box center [645, 654] width 129 height 37
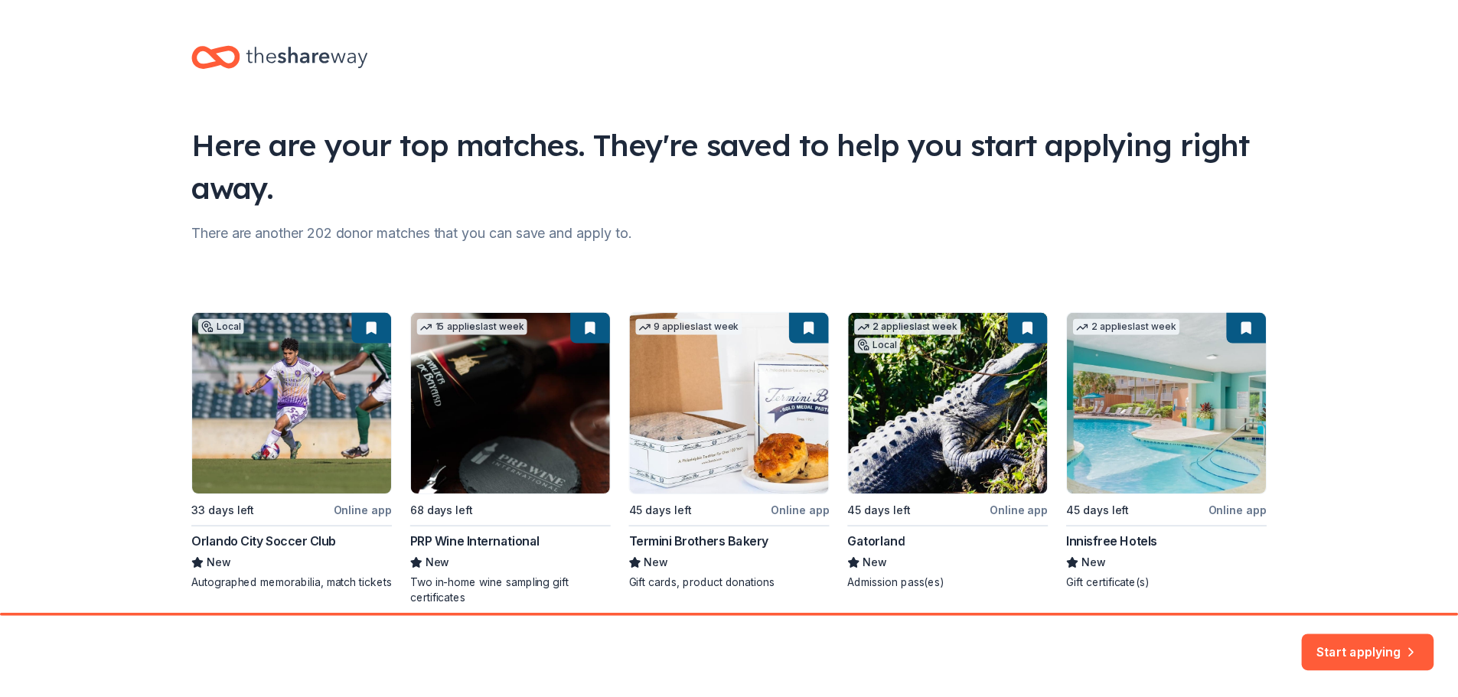
scroll to position [66, 0]
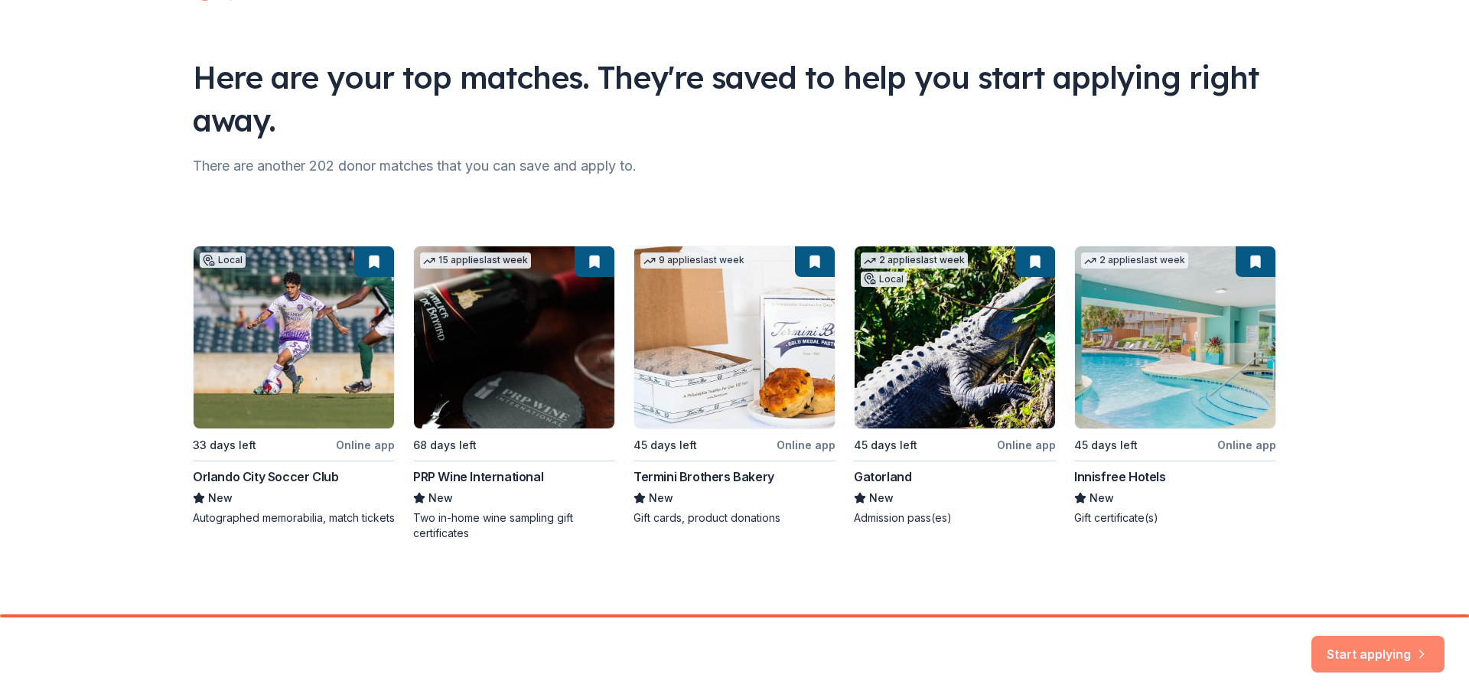
click at [1360, 647] on button "Start applying" at bounding box center [1377, 645] width 133 height 37
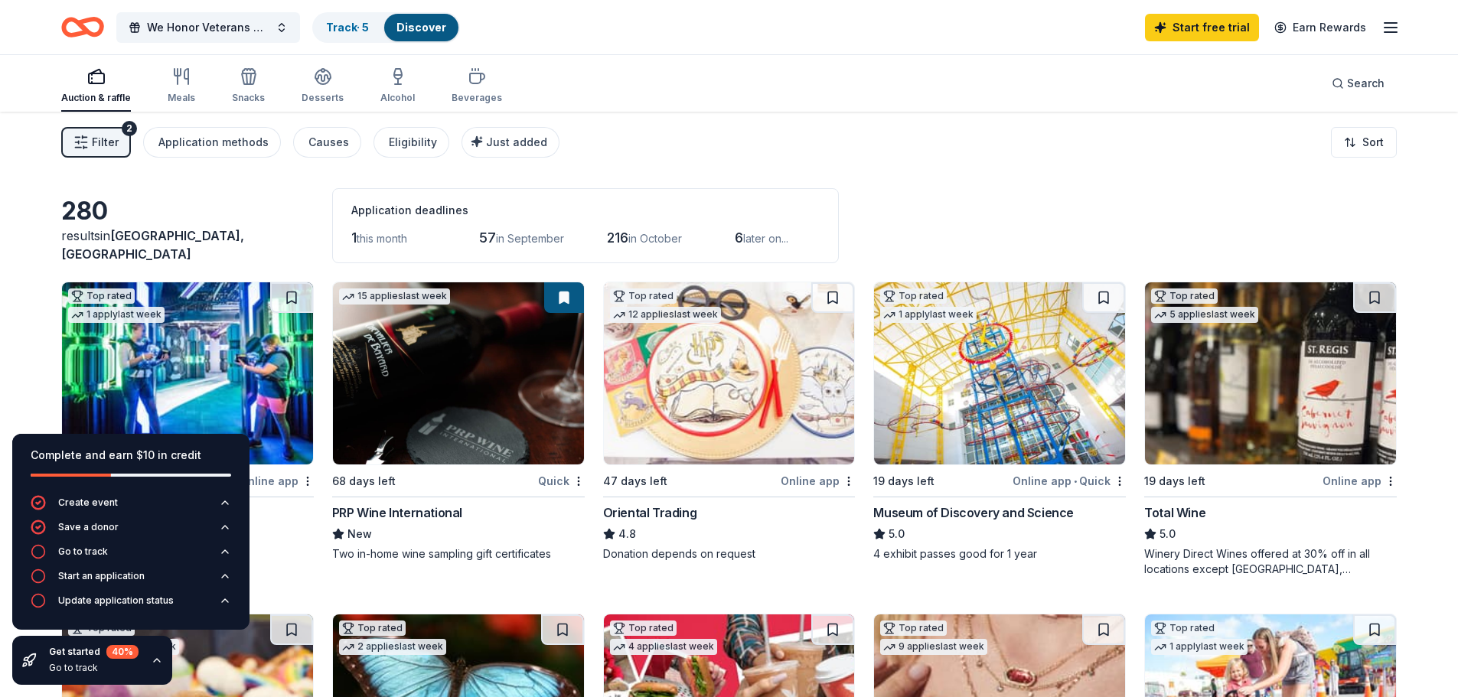
click at [430, 26] on link "Discover" at bounding box center [421, 27] width 50 height 13
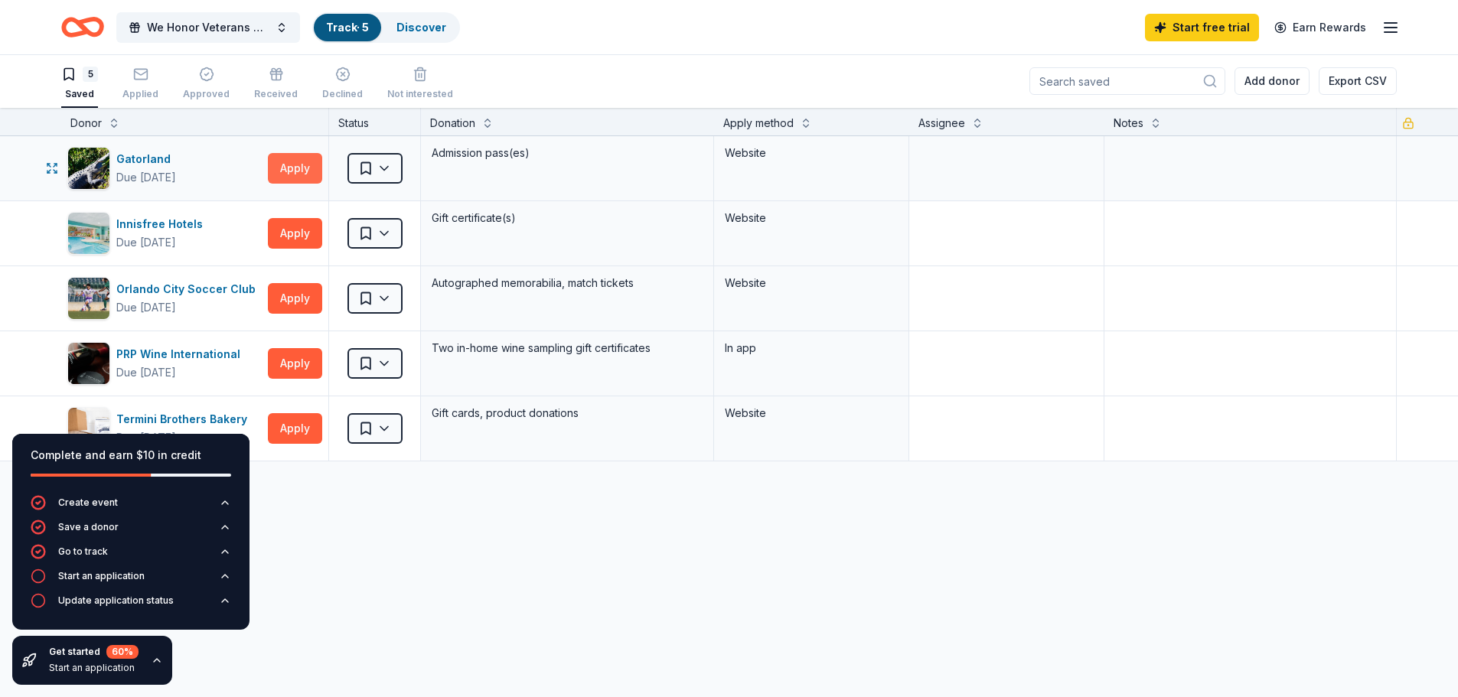
click at [292, 165] on button "Apply" at bounding box center [295, 168] width 54 height 31
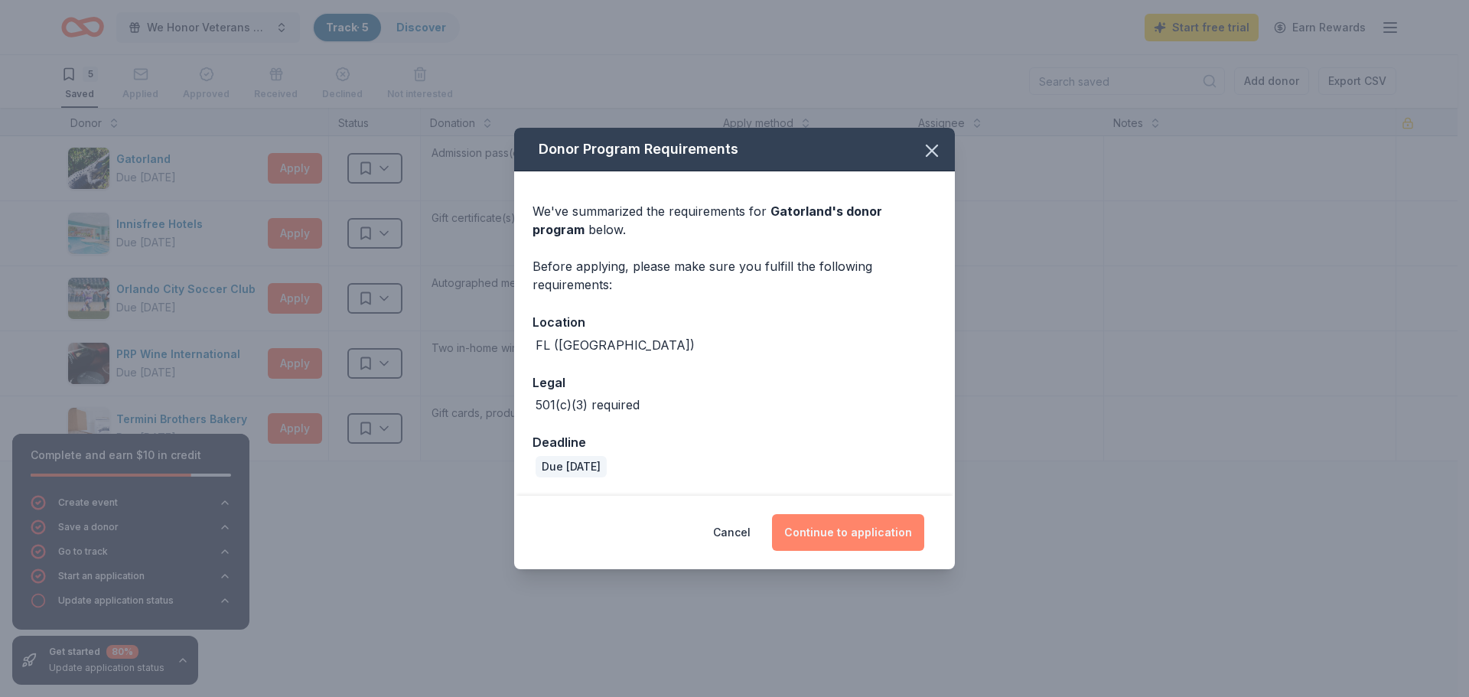
click at [860, 533] on button "Continue to application" at bounding box center [848, 532] width 152 height 37
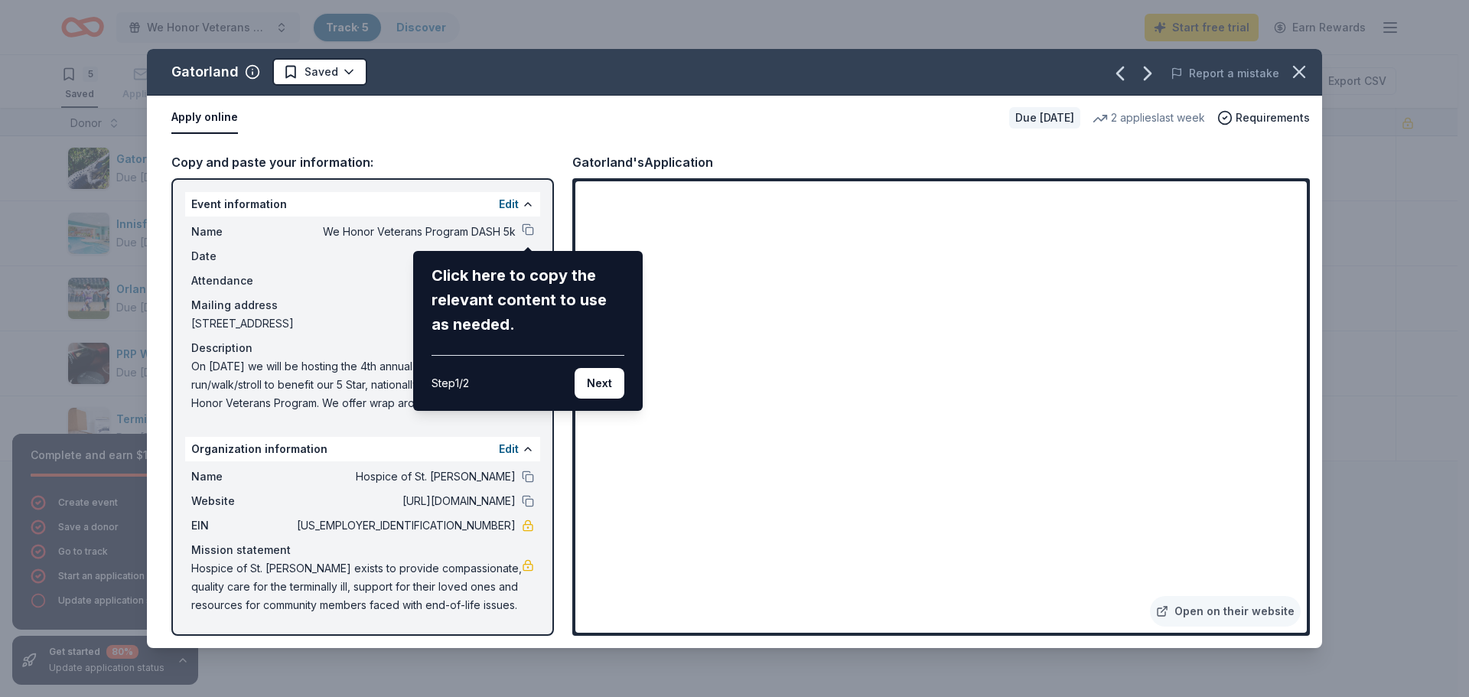
click at [526, 230] on div "Gatorland Saved Report a mistake Apply online Due in 45 days 2 applies last wee…" at bounding box center [734, 348] width 1175 height 599
click at [489, 230] on div "Gatorland Saved Report a mistake Apply online Due in 45 days 2 applies last wee…" at bounding box center [734, 348] width 1175 height 599
click at [473, 310] on div "Click here to copy the relevant content to use as needed." at bounding box center [528, 299] width 193 height 73
click at [532, 275] on div "Click here to copy the relevant content to use as needed." at bounding box center [528, 299] width 193 height 73
click at [606, 386] on button "Next" at bounding box center [600, 383] width 50 height 31
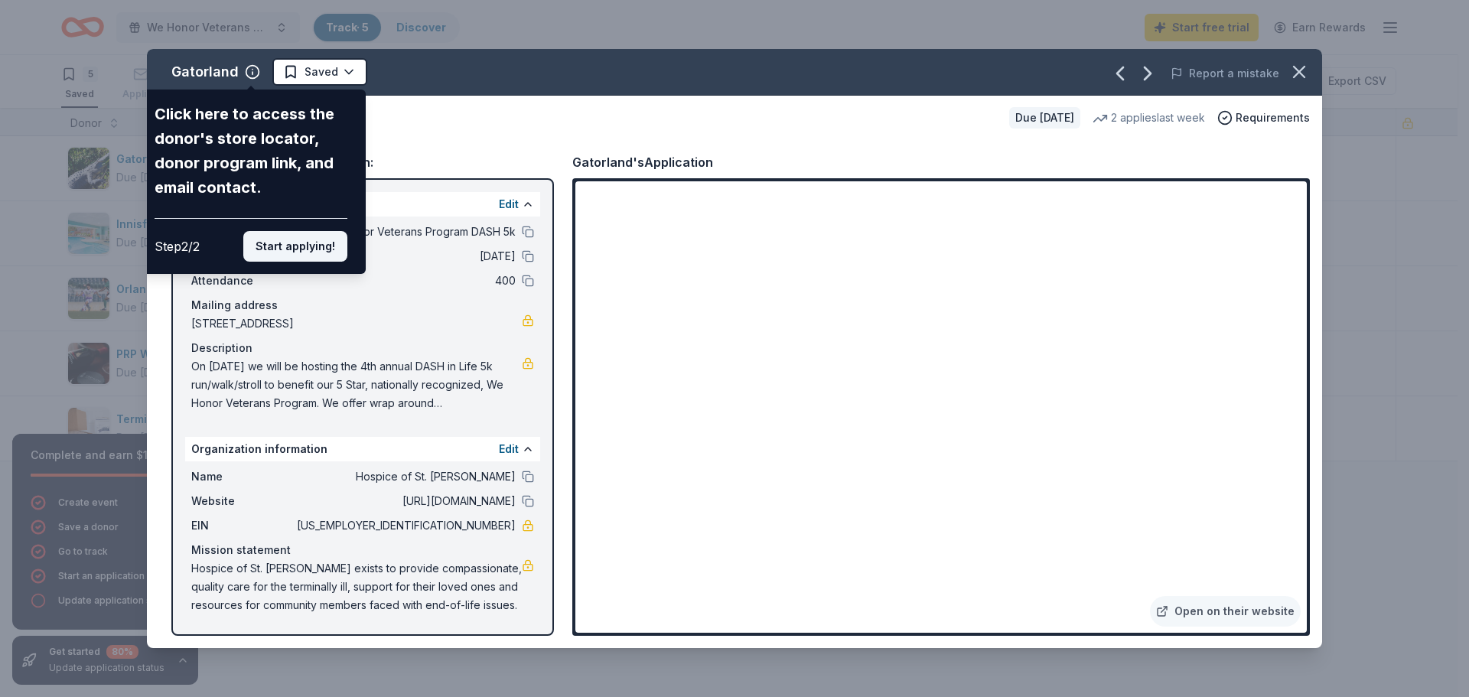
click at [283, 244] on button "Start applying!" at bounding box center [295, 246] width 104 height 31
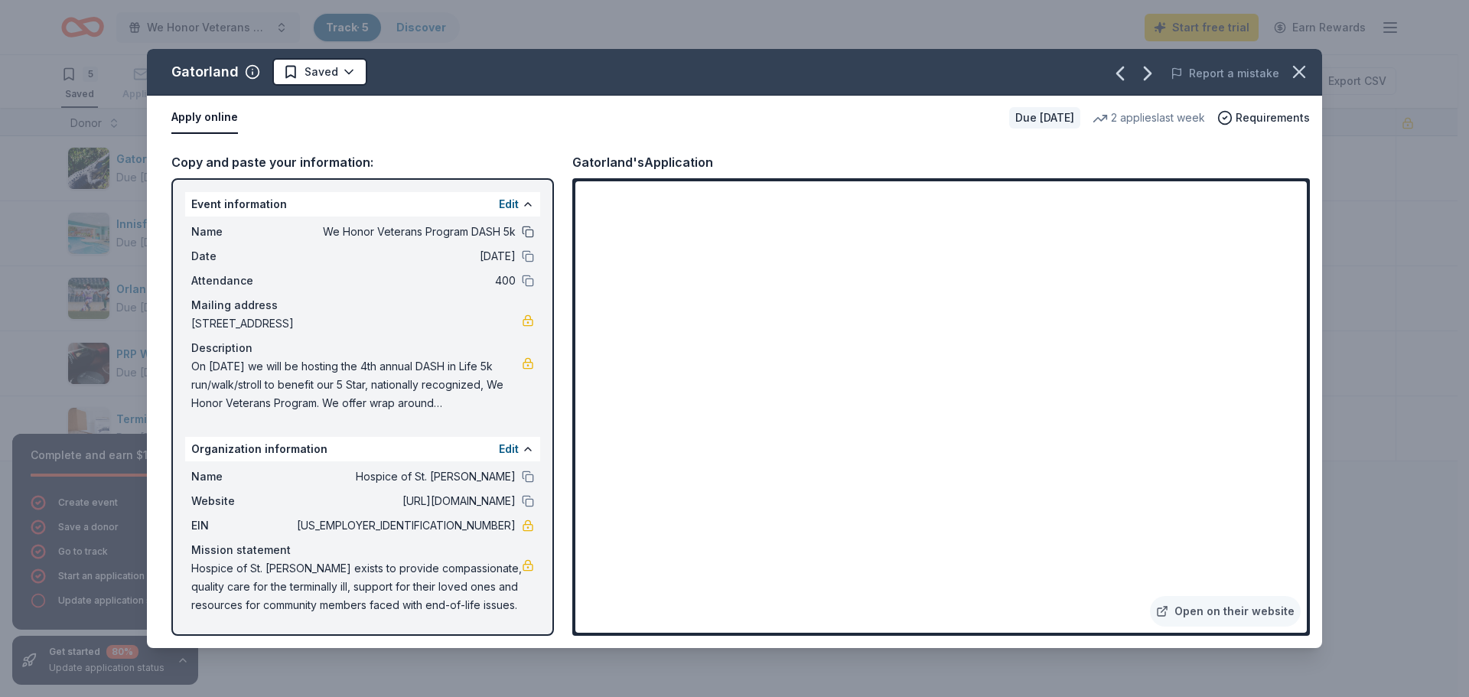
click at [530, 230] on button at bounding box center [528, 232] width 12 height 12
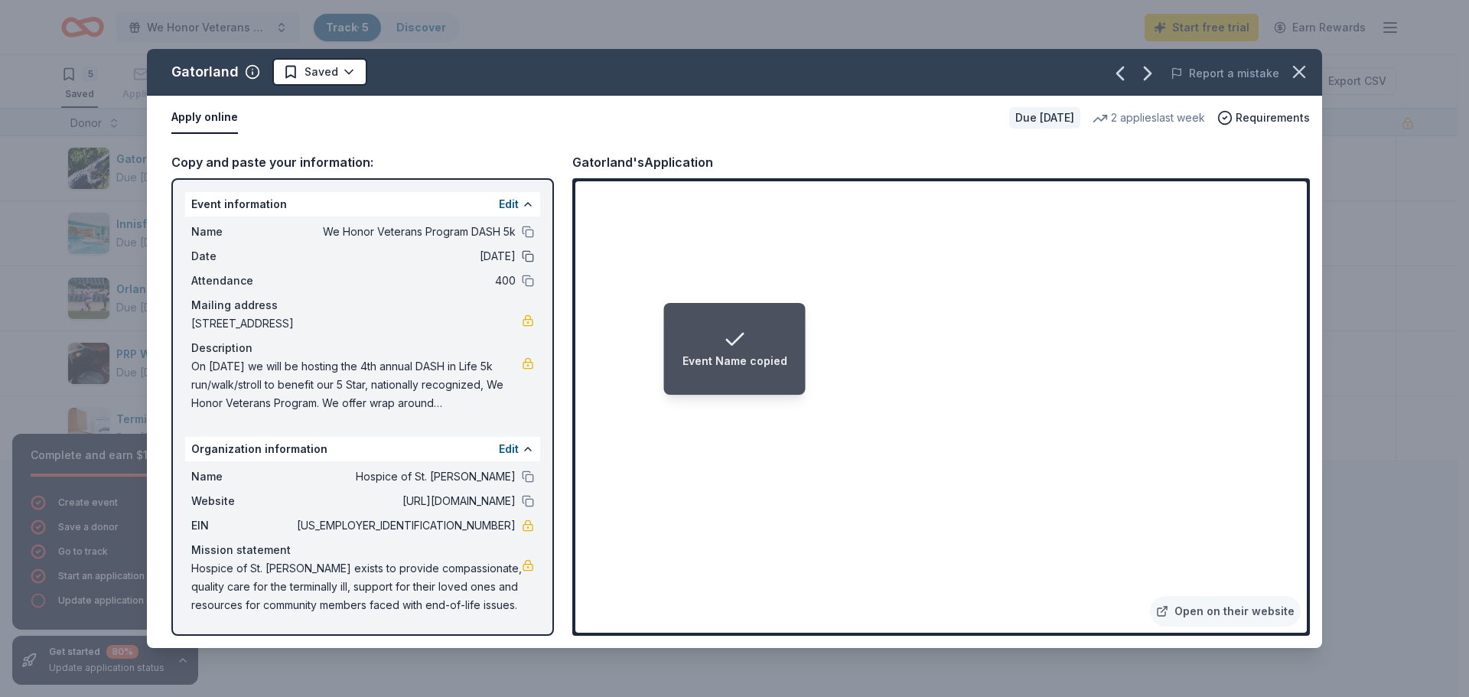
click at [526, 254] on button at bounding box center [528, 256] width 12 height 12
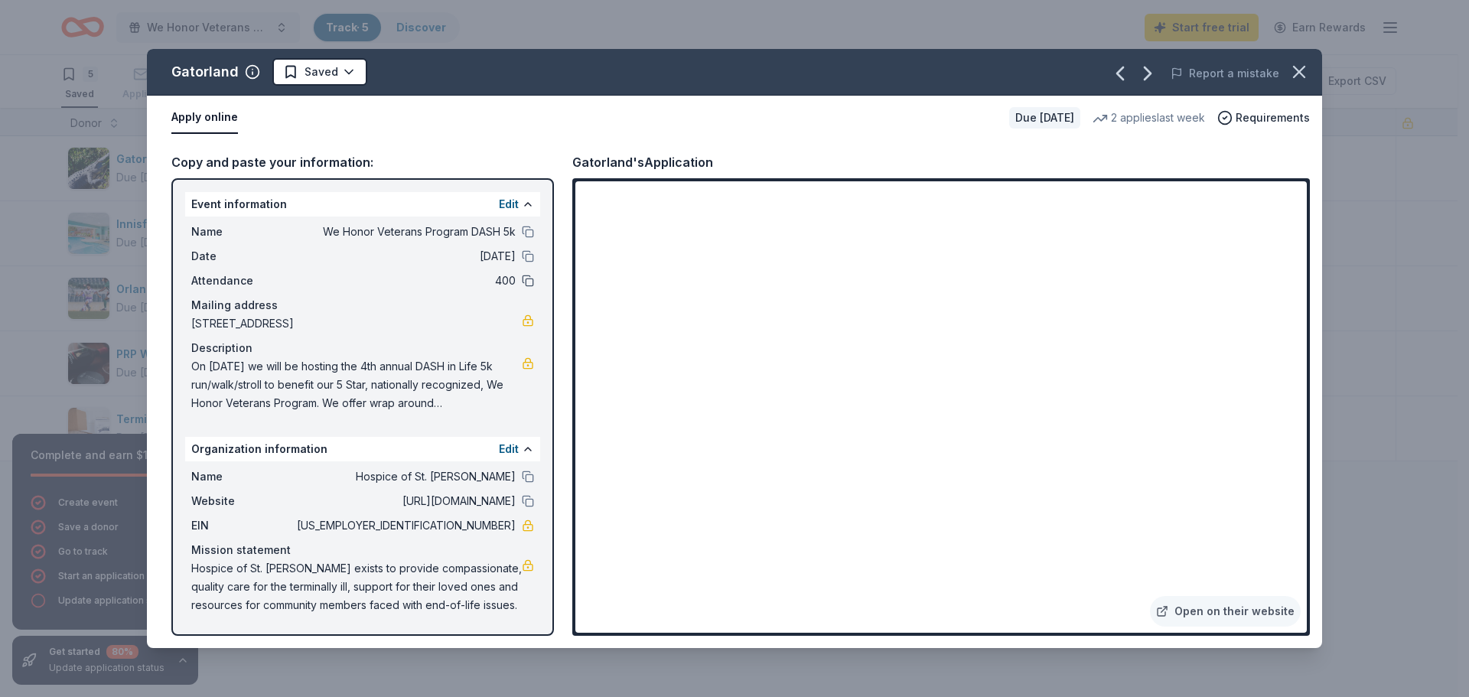
click at [529, 281] on button at bounding box center [528, 281] width 12 height 12
click at [529, 227] on button at bounding box center [528, 232] width 12 height 12
click at [526, 202] on button at bounding box center [528, 204] width 12 height 12
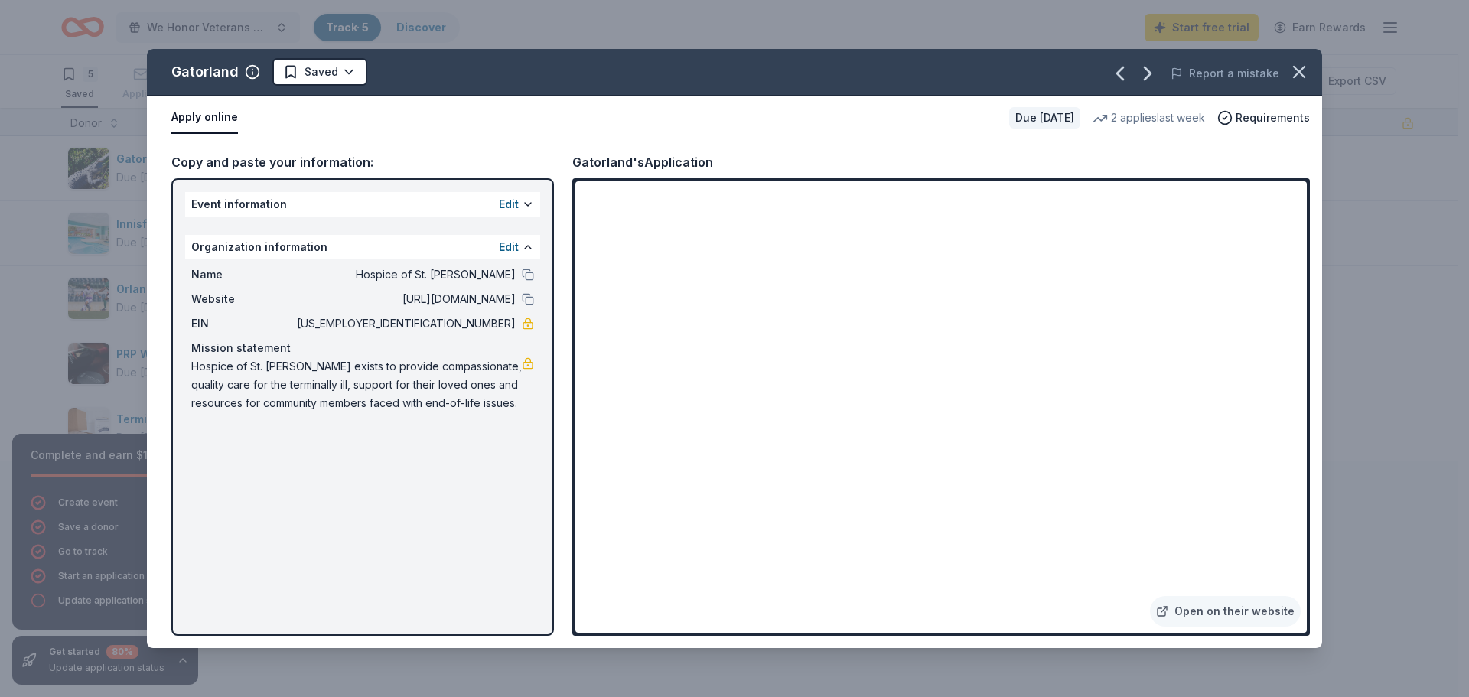
drag, startPoint x: 451, startPoint y: 323, endPoint x: 500, endPoint y: 323, distance: 49.7
click at [500, 323] on span "59-1795440" at bounding box center [405, 323] width 222 height 18
click at [507, 321] on span "59-1795440" at bounding box center [405, 323] width 222 height 18
click at [528, 365] on link at bounding box center [528, 363] width 12 height 12
click at [411, 201] on div "Event information Edit" at bounding box center [362, 204] width 355 height 24
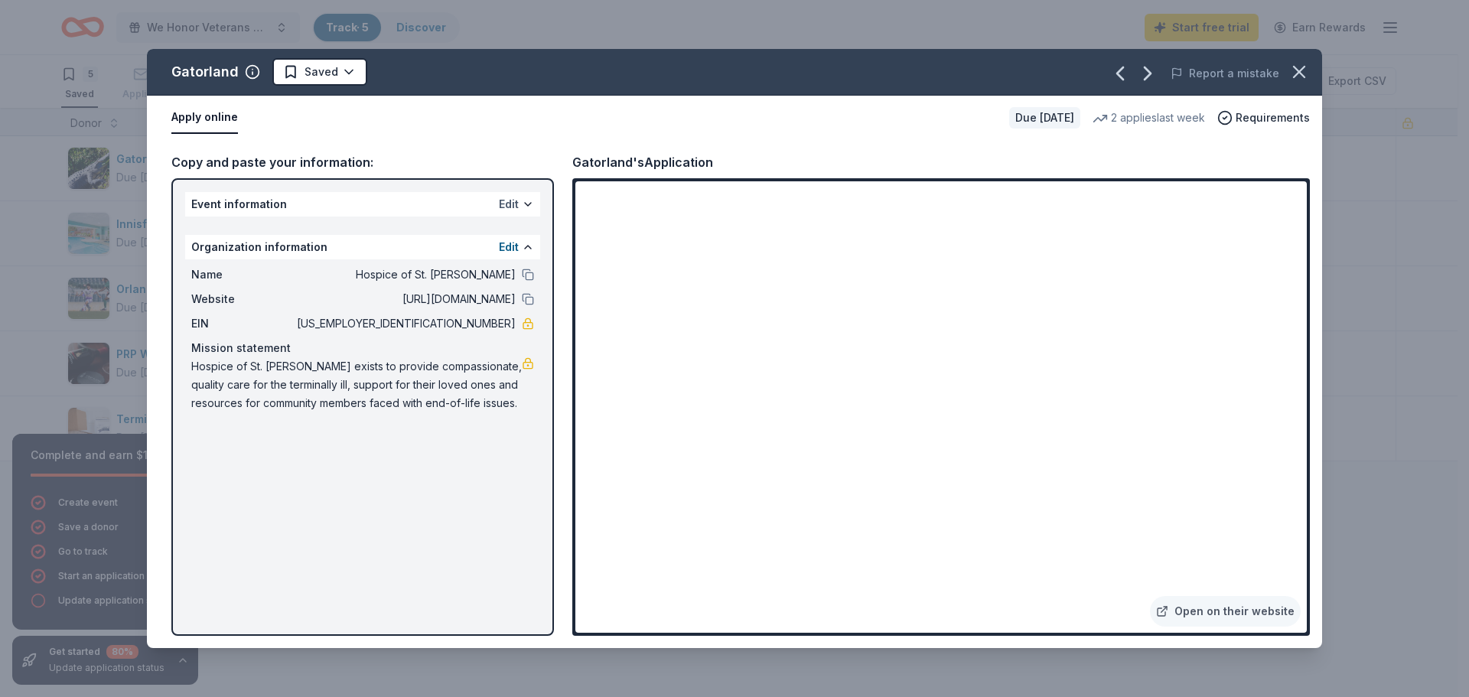
click at [517, 200] on button "Edit" at bounding box center [509, 204] width 20 height 18
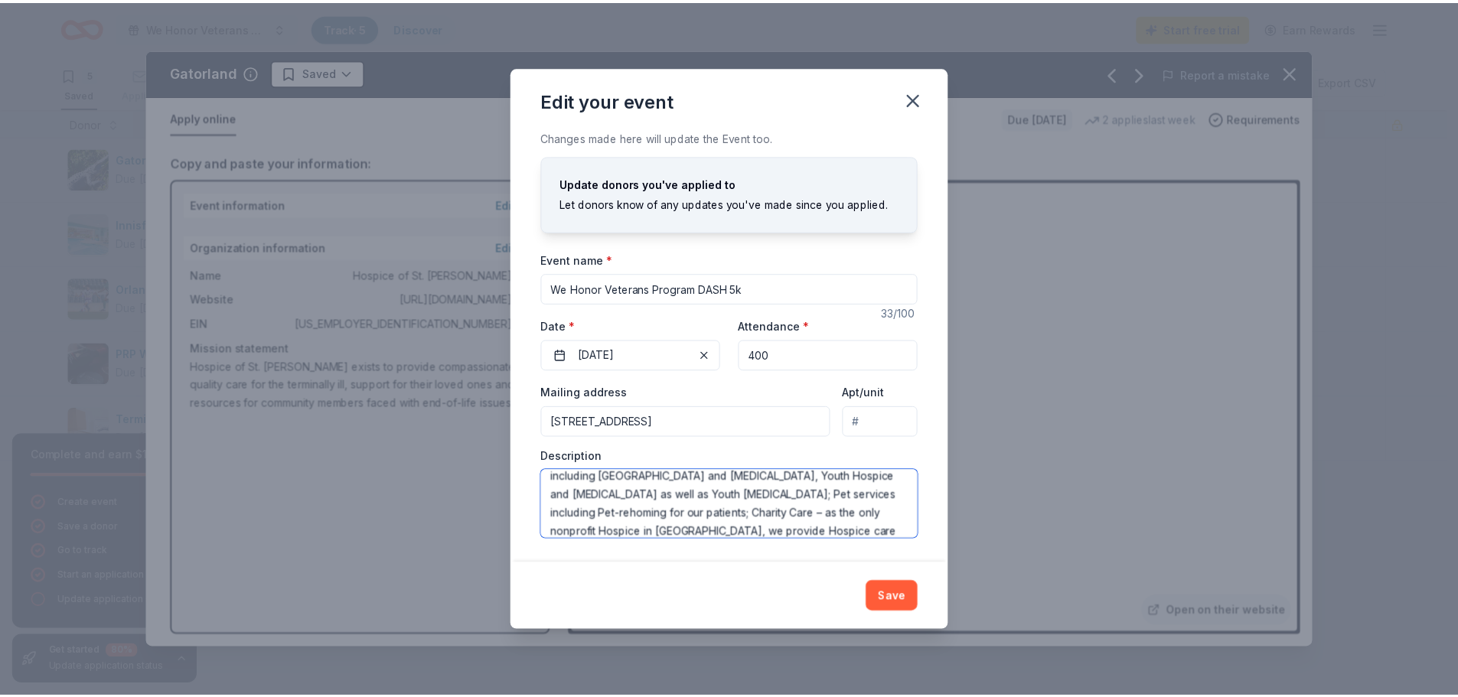
scroll to position [165, 0]
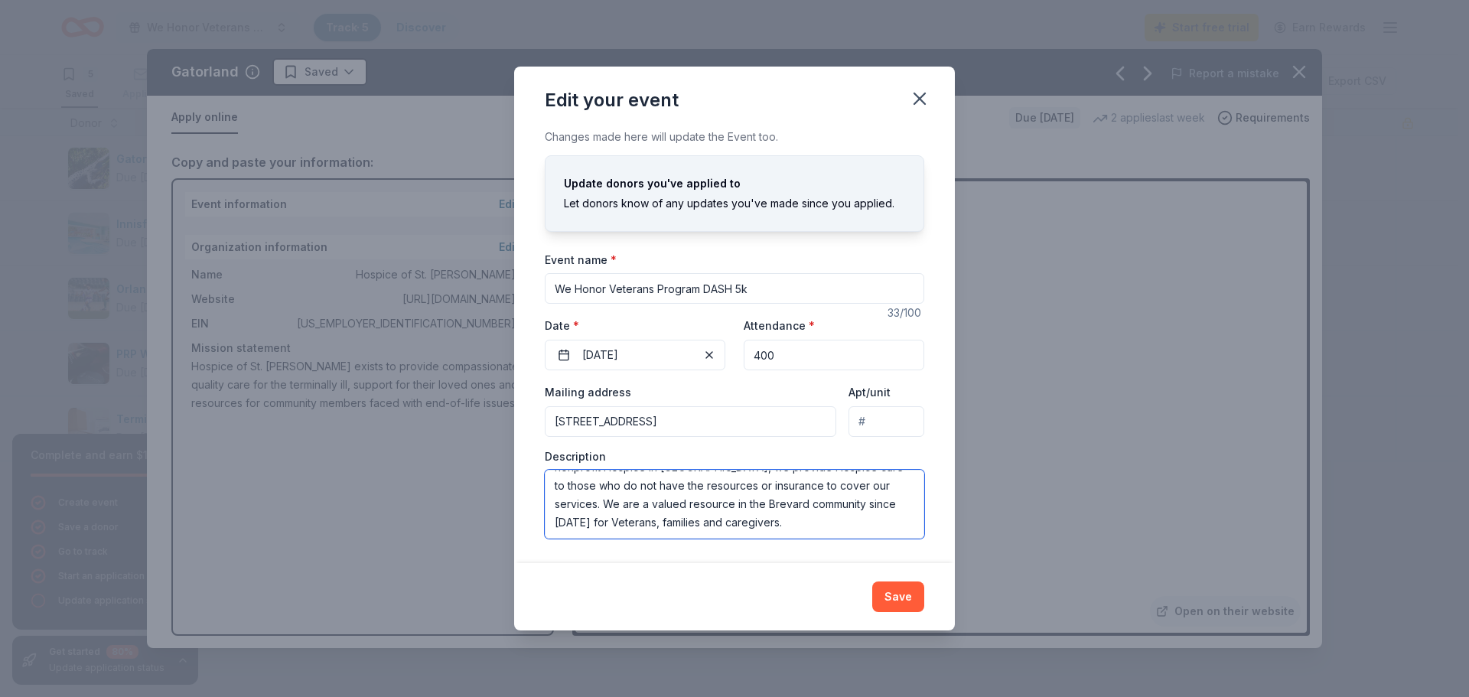
drag, startPoint x: 552, startPoint y: 486, endPoint x: 718, endPoint y: 554, distance: 180.2
click at [718, 554] on div "Changes made here will update the Event too. Update donors you've applied to Le…" at bounding box center [734, 345] width 441 height 435
click at [926, 94] on icon "button" at bounding box center [919, 98] width 21 height 21
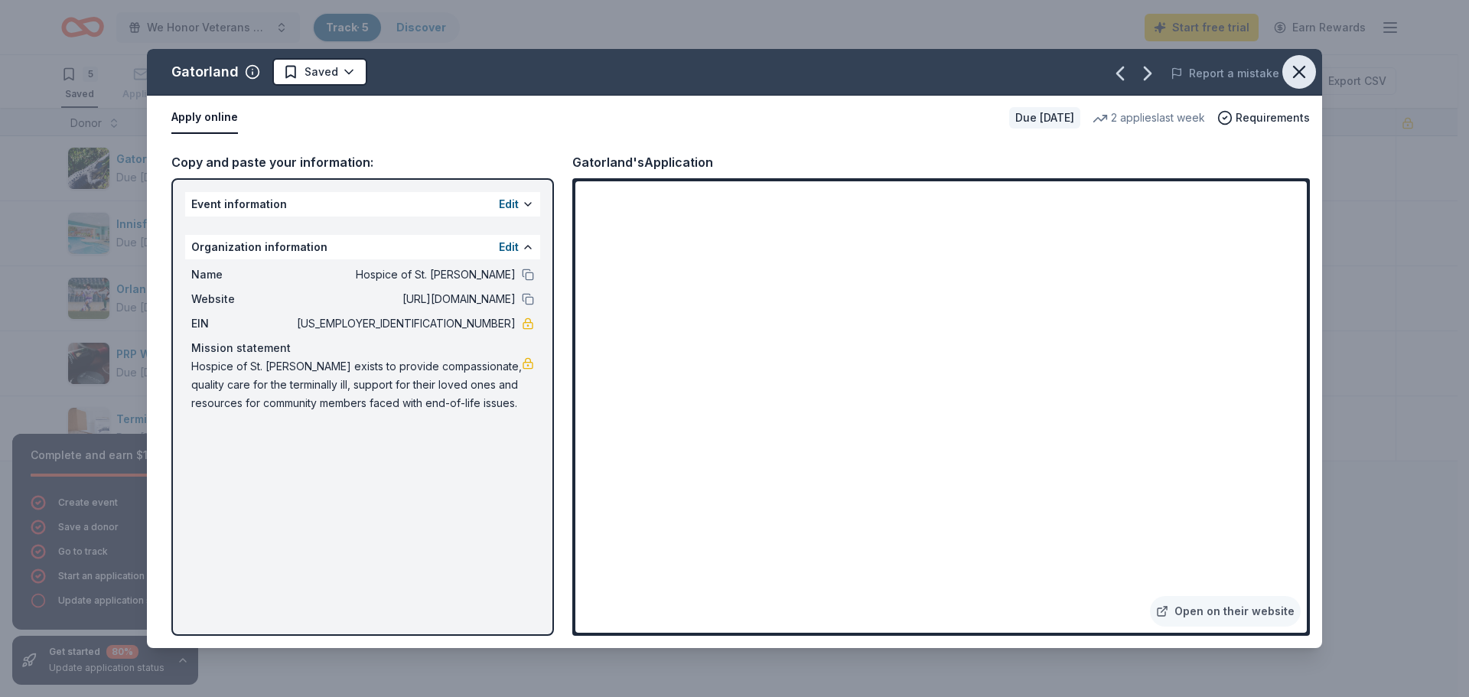
click at [1301, 78] on icon "button" at bounding box center [1298, 71] width 21 height 21
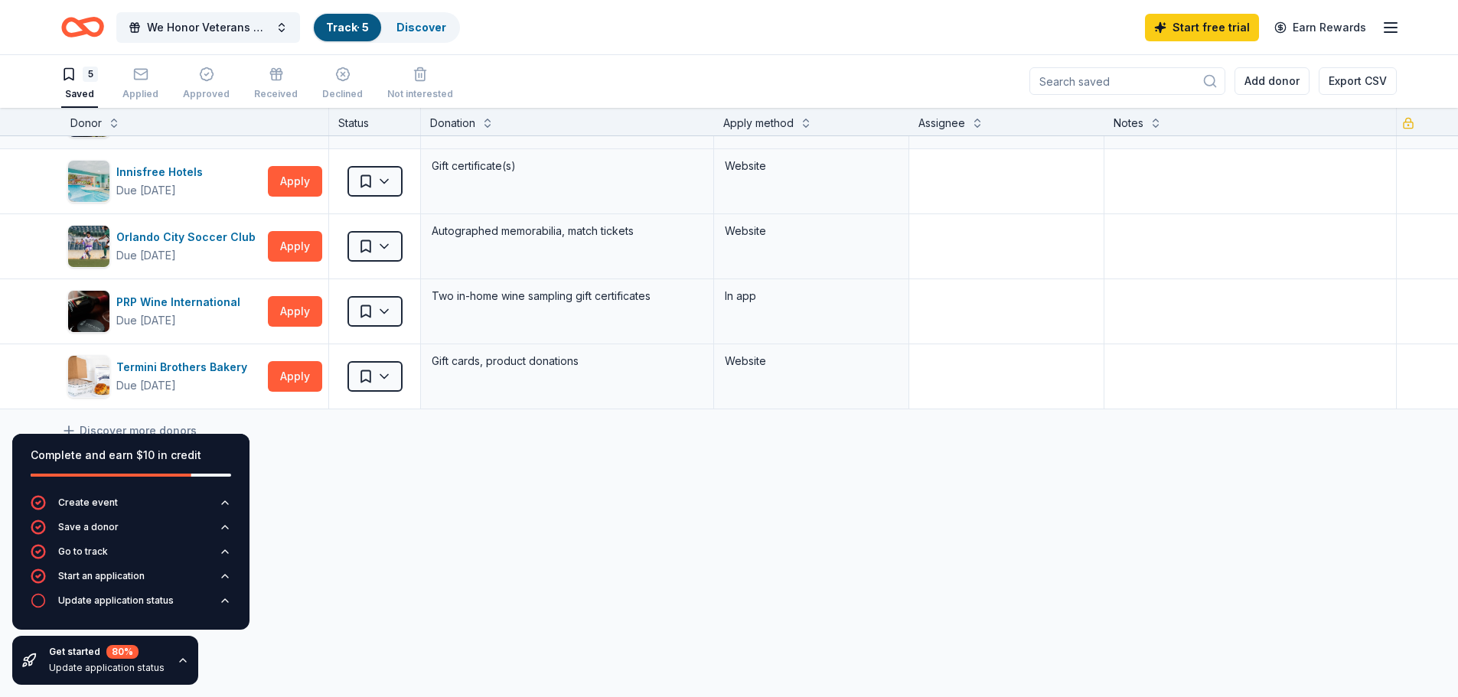
scroll to position [0, 0]
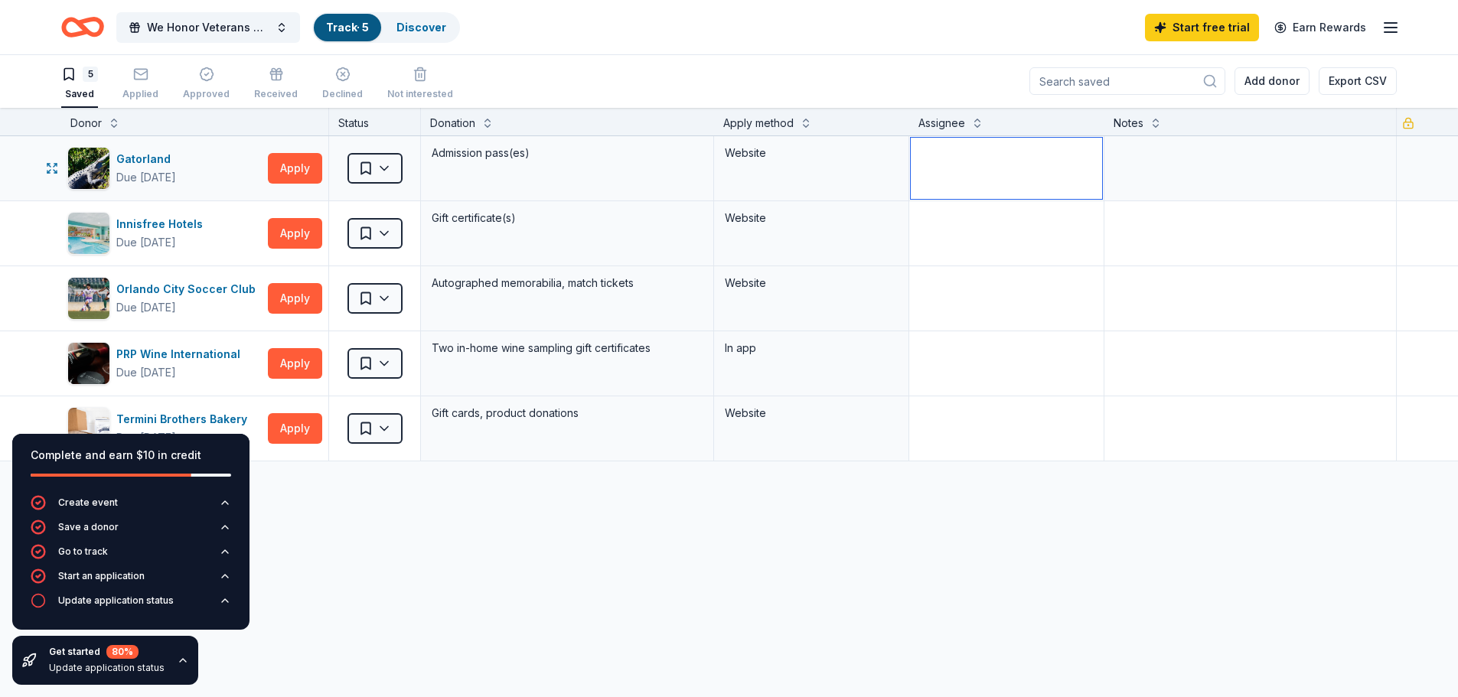
click at [960, 172] on textarea at bounding box center [1006, 168] width 191 height 61
click at [1187, 155] on textarea at bounding box center [1250, 168] width 289 height 61
click at [423, 22] on link "Discover" at bounding box center [421, 27] width 50 height 13
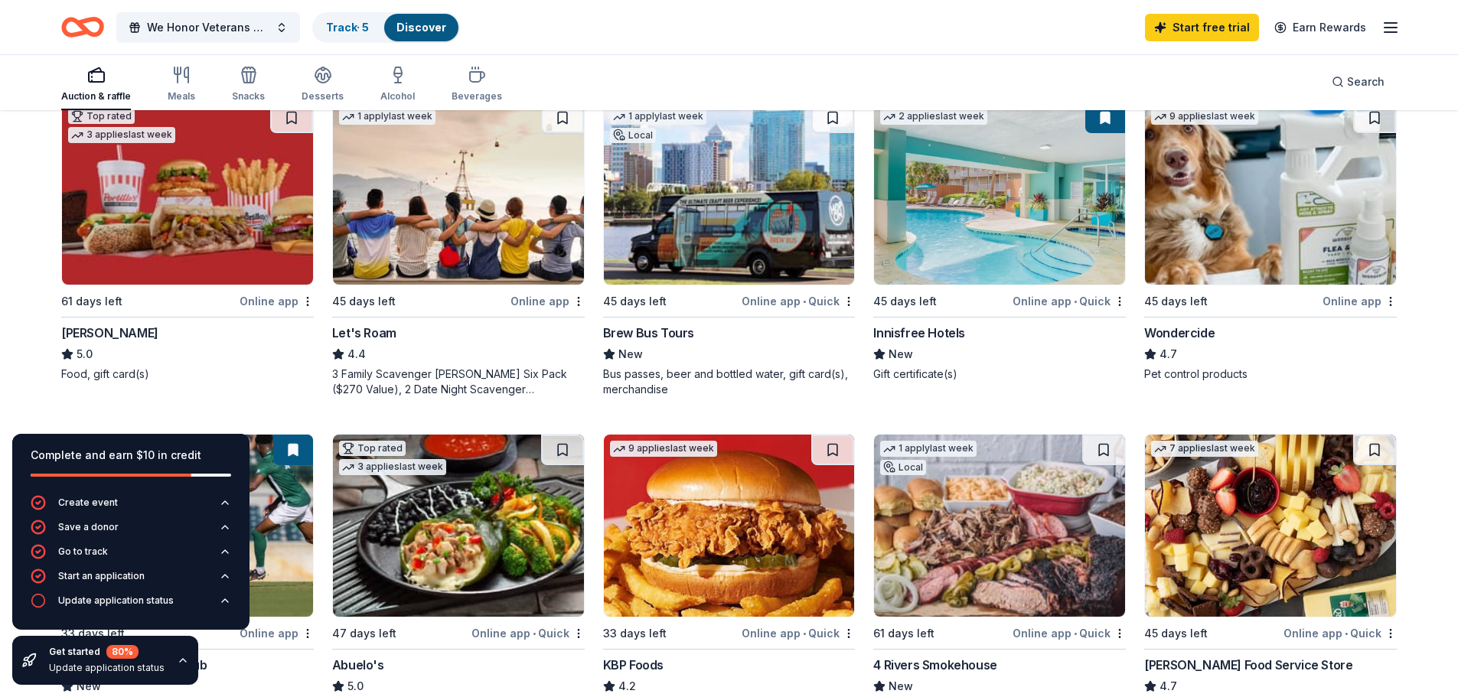
scroll to position [689, 0]
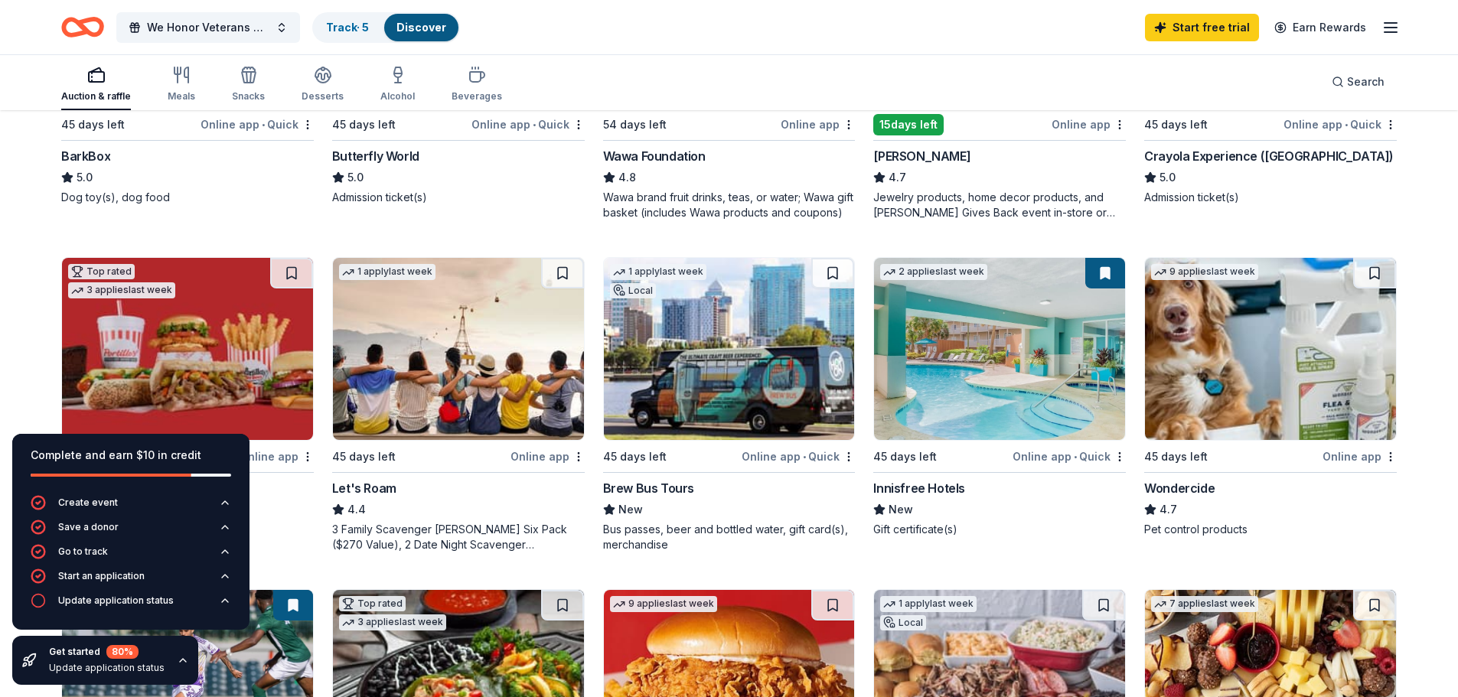
click at [891, 152] on div "Kendra Scott" at bounding box center [921, 156] width 97 height 18
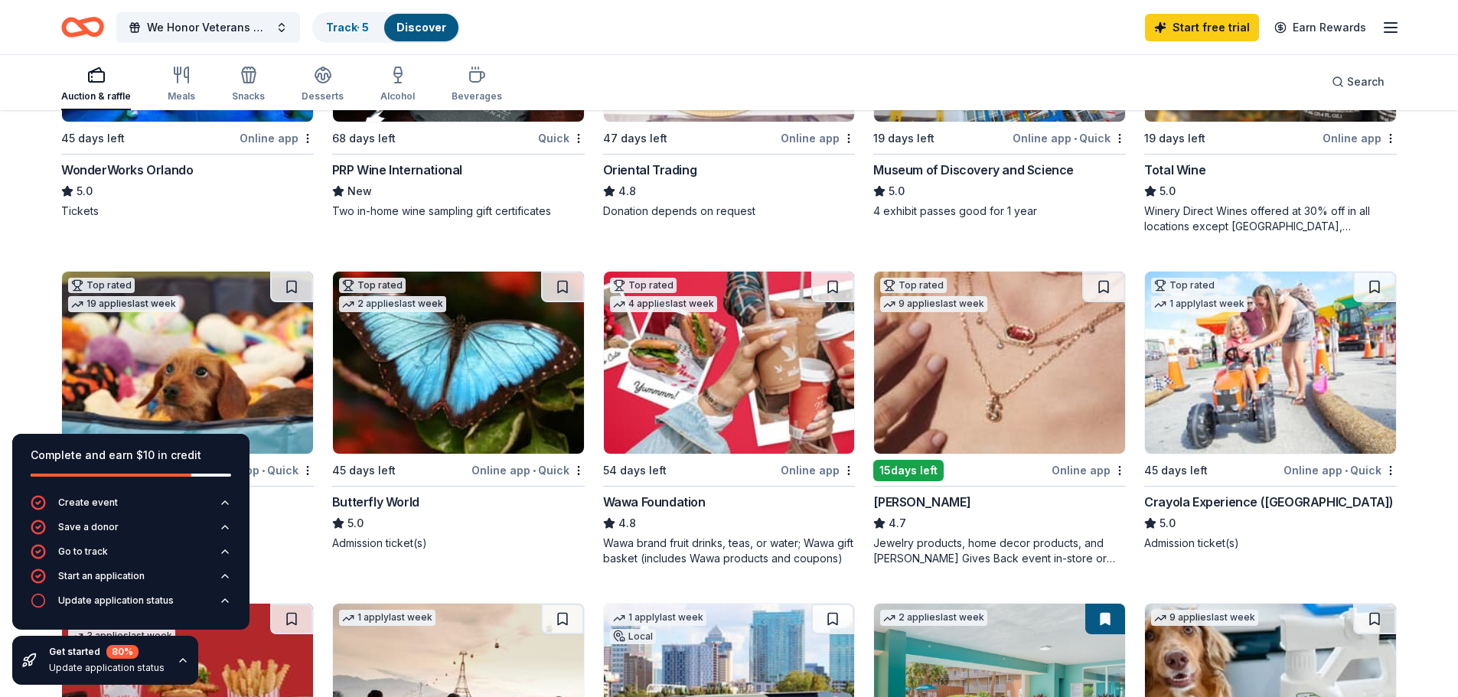
scroll to position [230, 0]
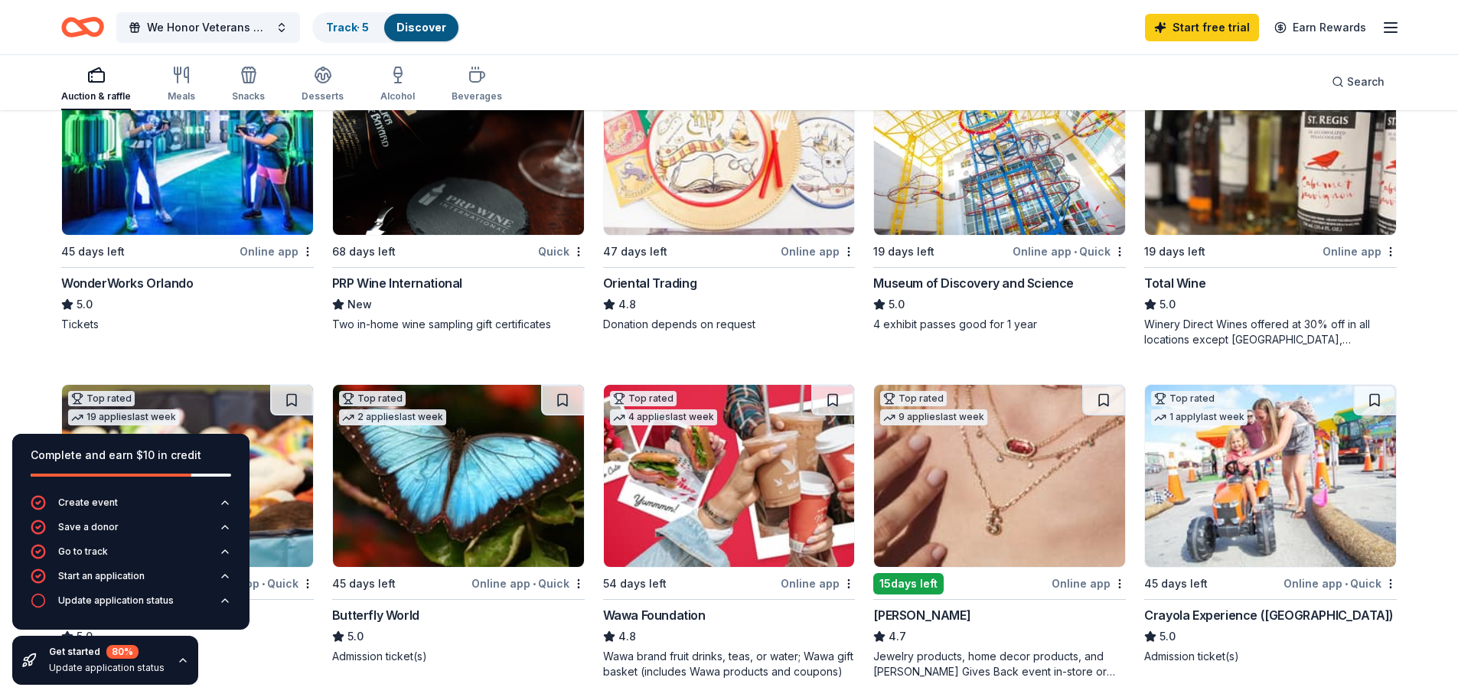
click at [1239, 175] on img at bounding box center [1270, 144] width 251 height 182
click at [410, 279] on div "PRP Wine International" at bounding box center [397, 283] width 130 height 18
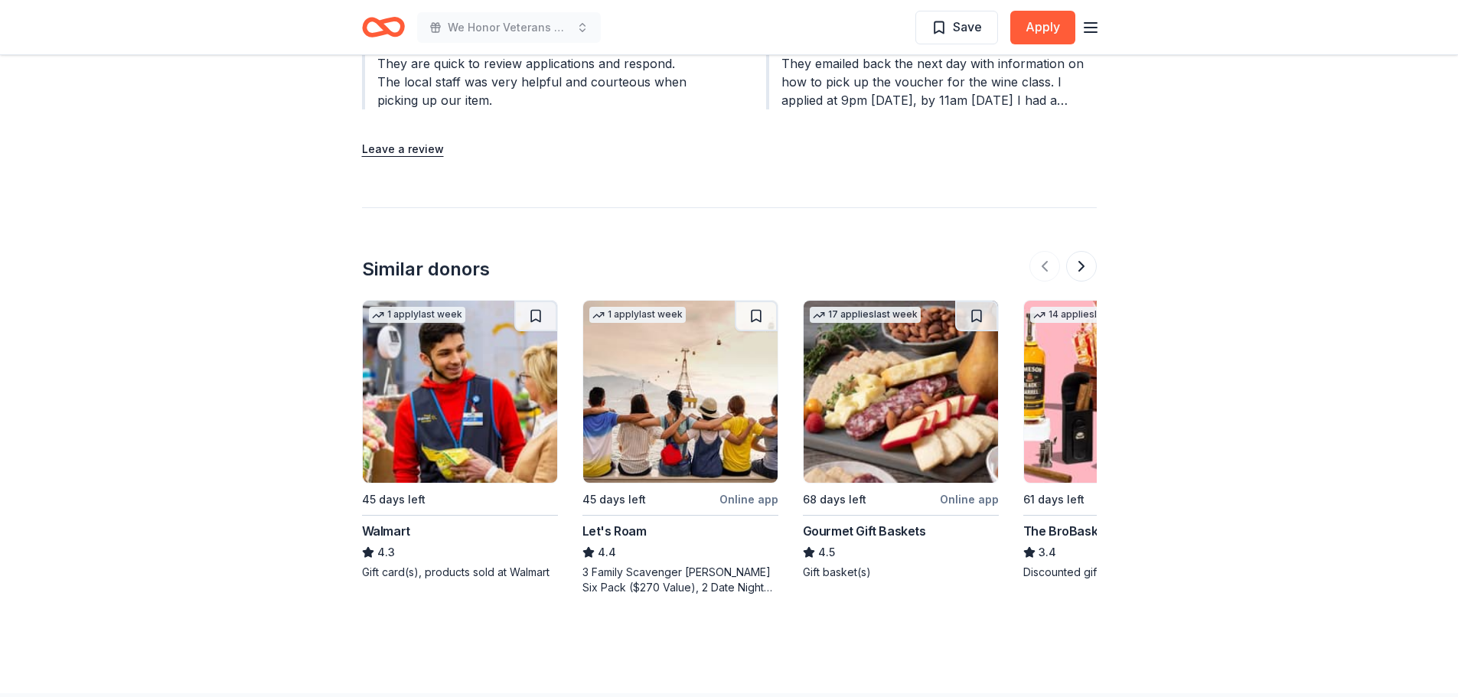
scroll to position [1836, 0]
click at [878, 521] on div "Gourmet Gift Baskets" at bounding box center [864, 530] width 123 height 18
click at [1056, 429] on img at bounding box center [1121, 391] width 194 height 182
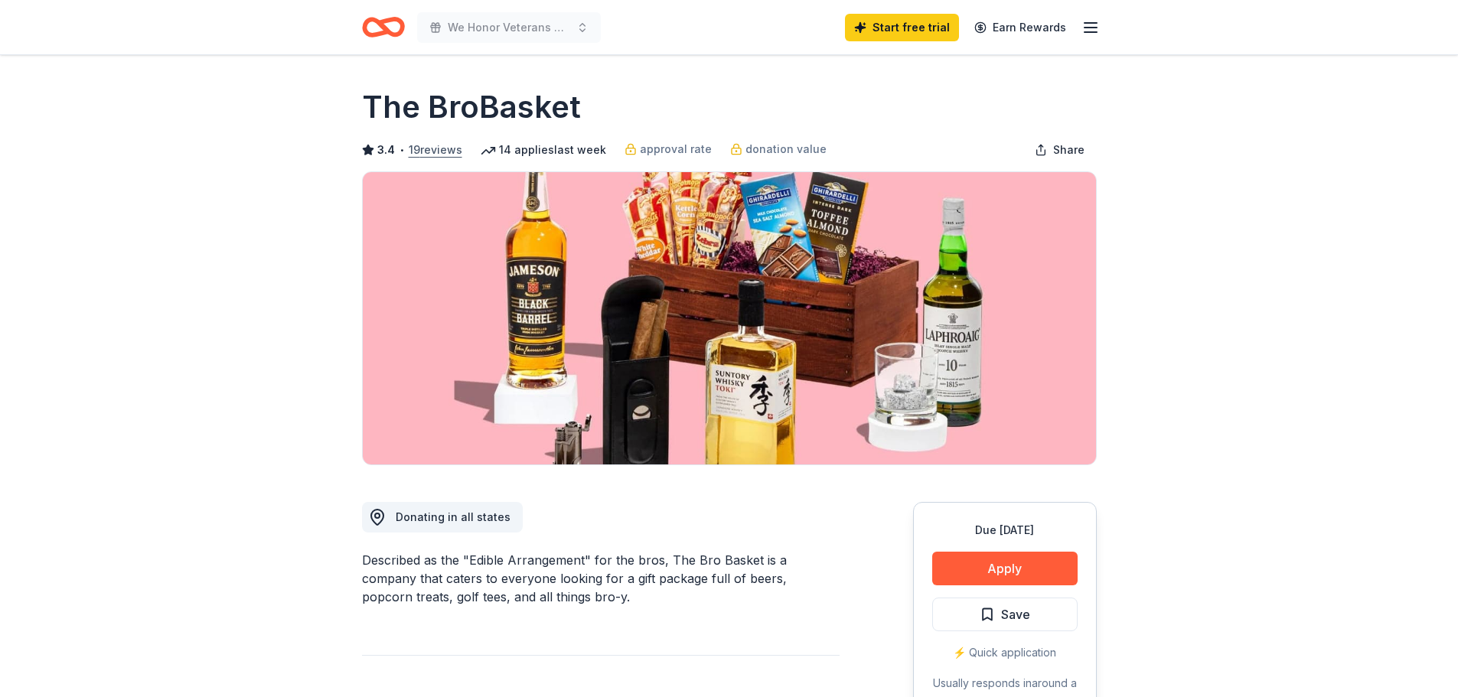
click at [425, 142] on button "19 reviews" at bounding box center [436, 150] width 54 height 18
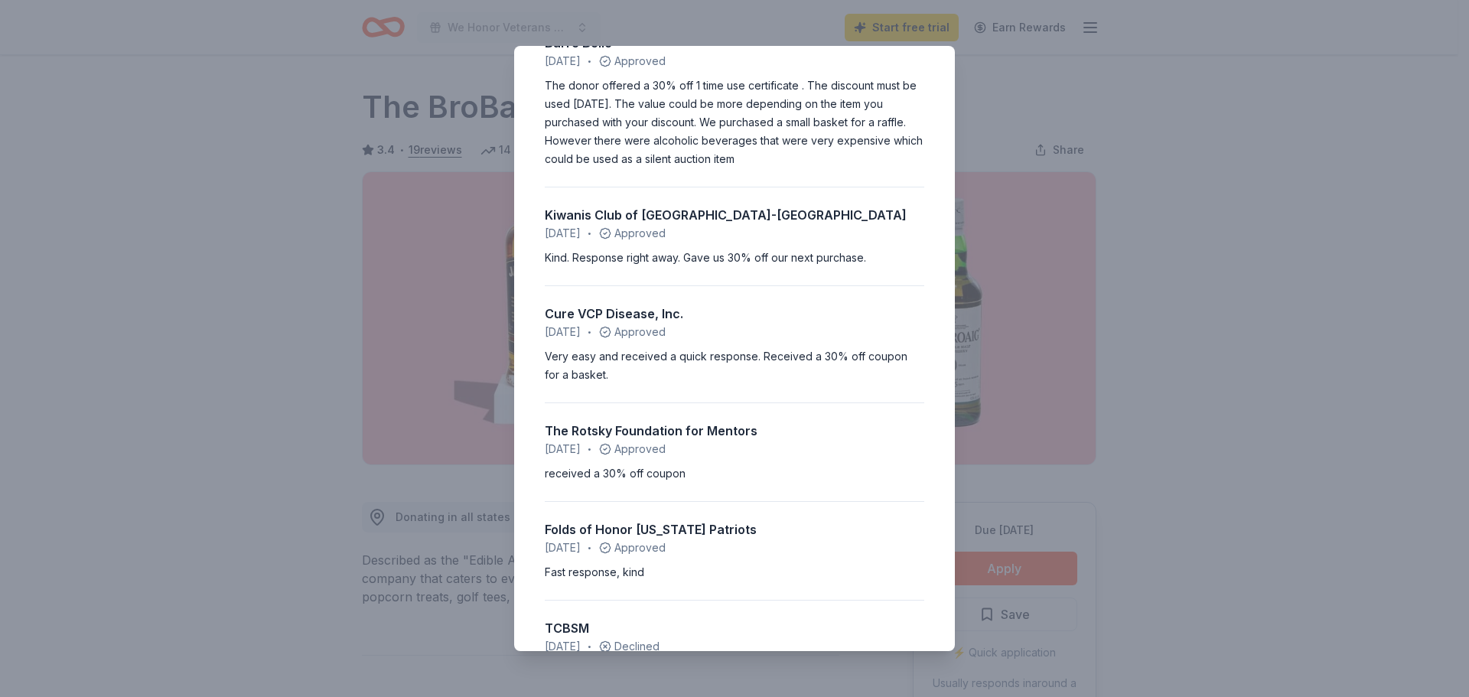
scroll to position [383, 0]
